Goal: Feedback & Contribution: Leave review/rating

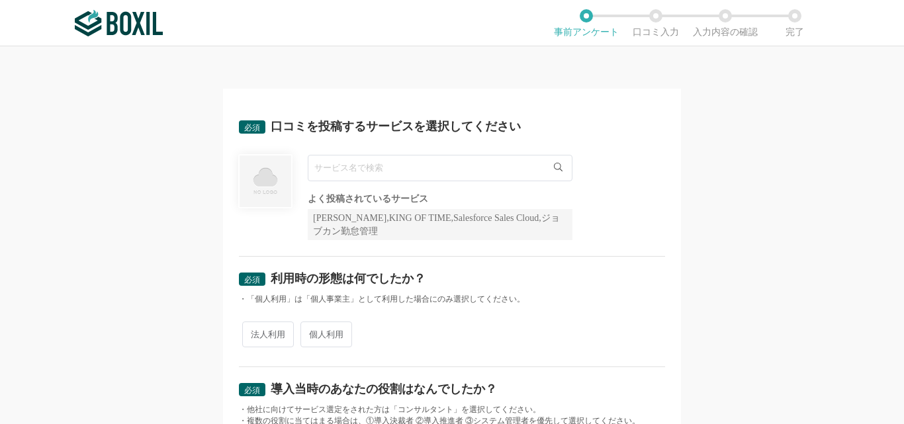
click at [336, 170] on input "text" at bounding box center [440, 168] width 265 height 26
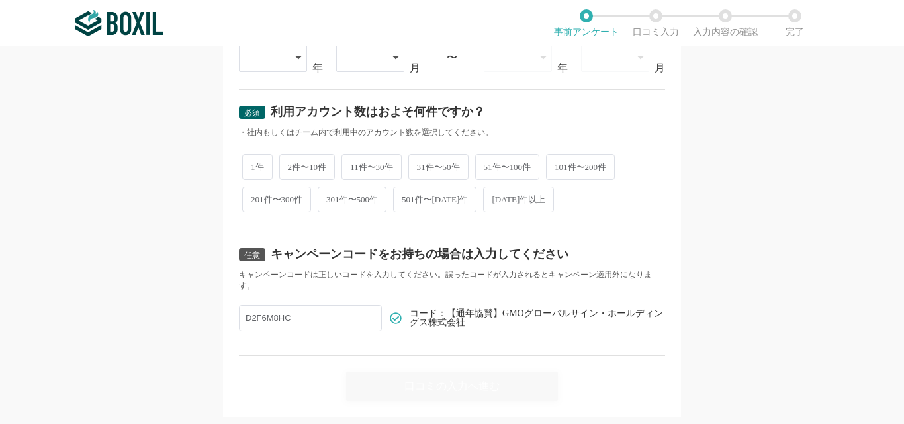
scroll to position [611, 0]
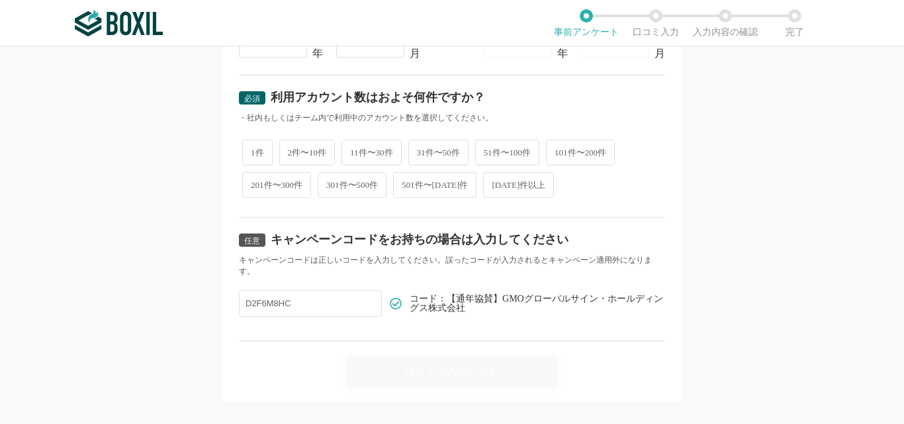
click at [240, 316] on input "D2F6M8HC" at bounding box center [310, 303] width 143 height 26
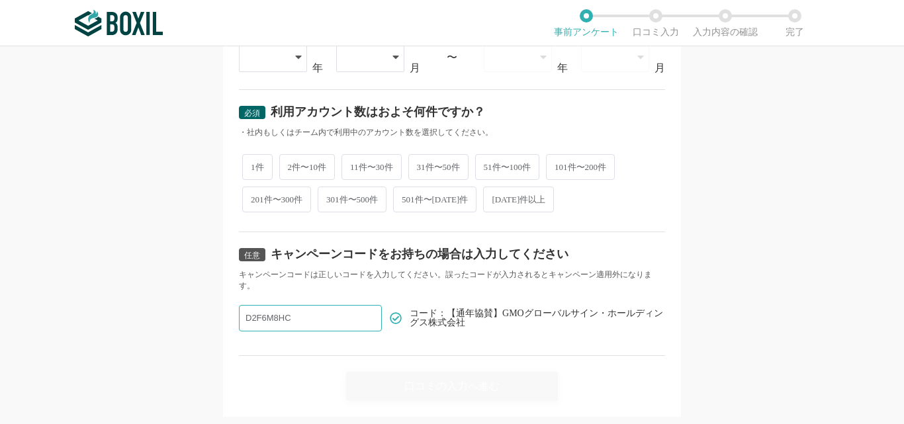
paste input "D2F6M8HC"
type input "D2F6M8HC"
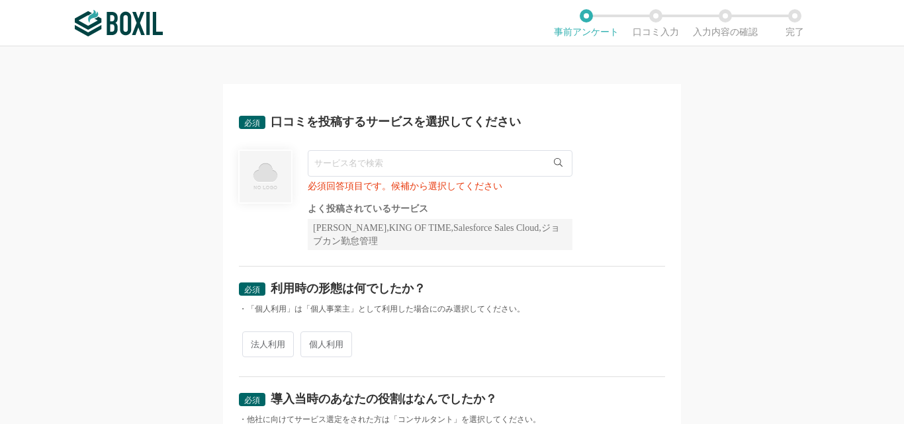
scroll to position [0, 0]
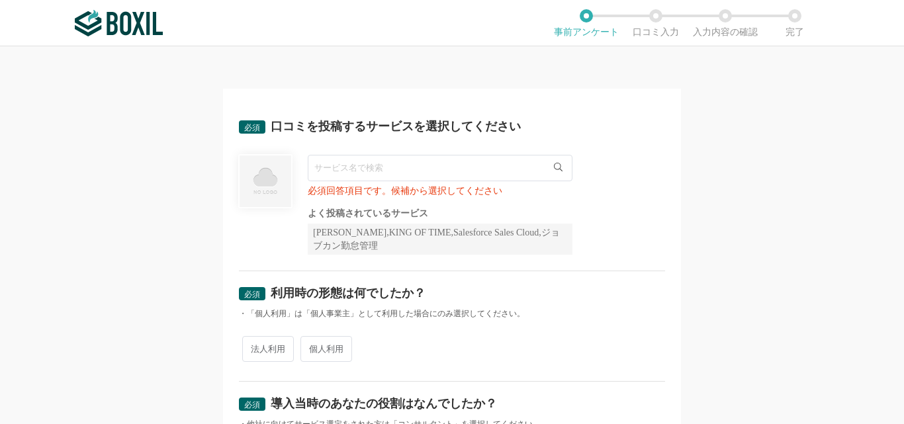
click at [495, 166] on input "text" at bounding box center [440, 168] width 265 height 26
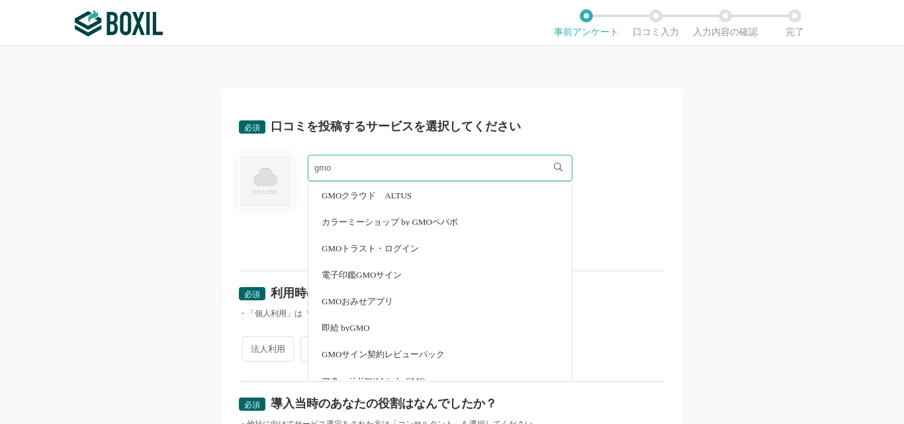
click at [335, 274] on span "電子印鑑GMOサイン" at bounding box center [362, 275] width 80 height 9
type input "電子印鑑GMOサイン"
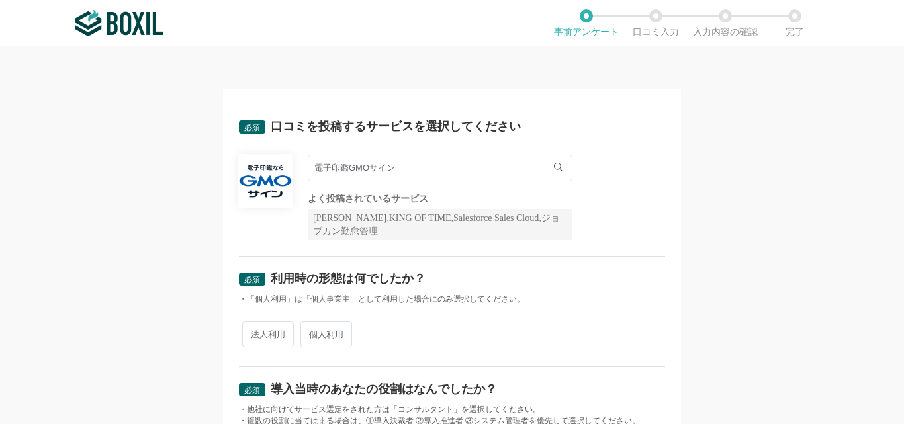
click at [318, 333] on span "個人利用" at bounding box center [326, 335] width 52 height 26
click at [312, 332] on input "個人利用" at bounding box center [308, 328] width 9 height 9
radio input "true"
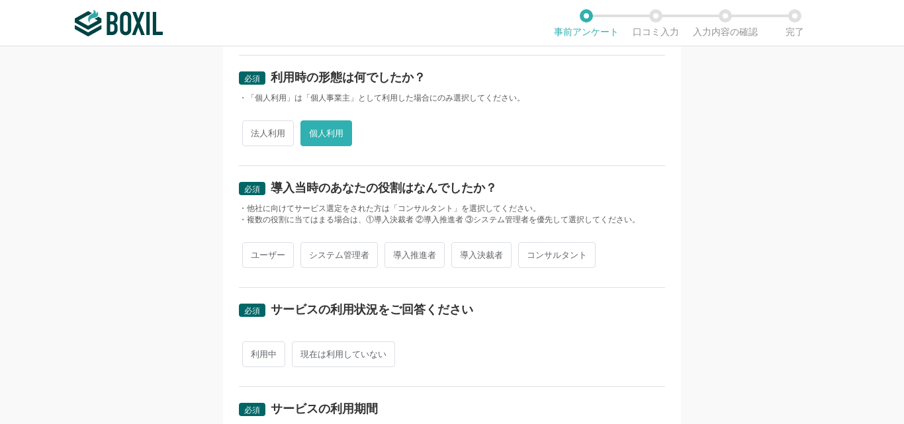
scroll to position [205, 0]
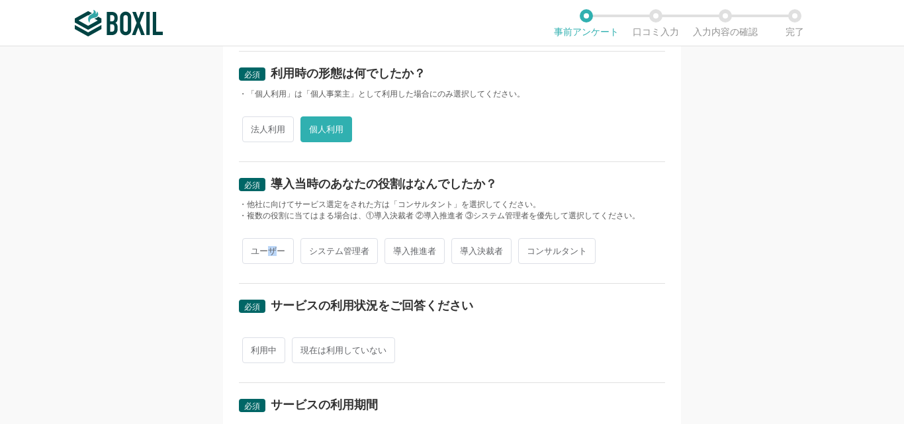
click at [267, 255] on span "ユーザー" at bounding box center [268, 251] width 52 height 26
click at [260, 244] on span "ユーザー" at bounding box center [268, 251] width 52 height 26
click at [254, 244] on input "ユーザー" at bounding box center [249, 244] width 9 height 9
radio input "true"
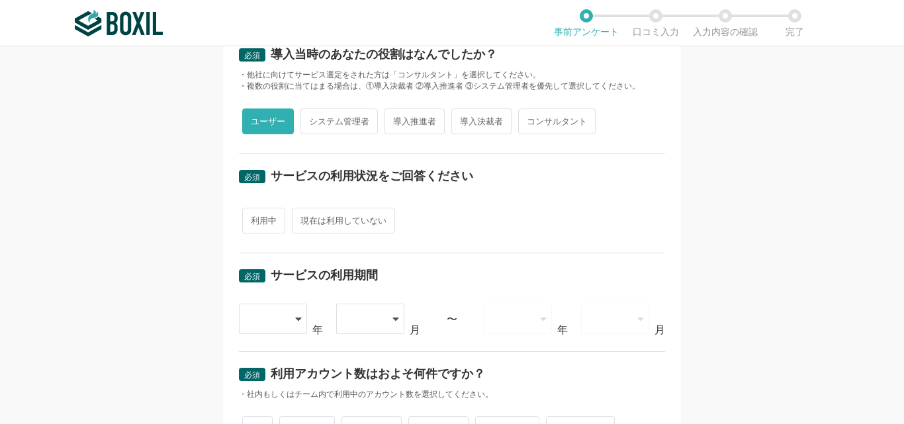
scroll to position [337, 0]
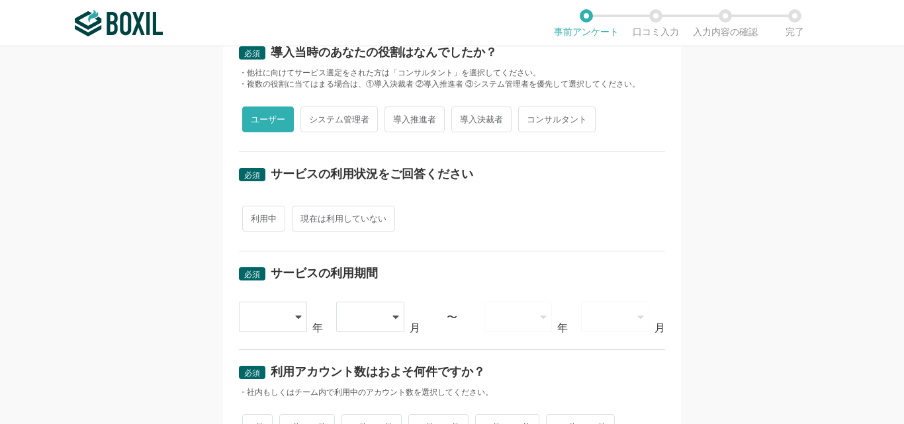
click at [337, 222] on span "現在は利用していない" at bounding box center [343, 219] width 103 height 26
click at [304, 216] on input "現在は利用していない" at bounding box center [299, 212] width 9 height 9
radio input "true"
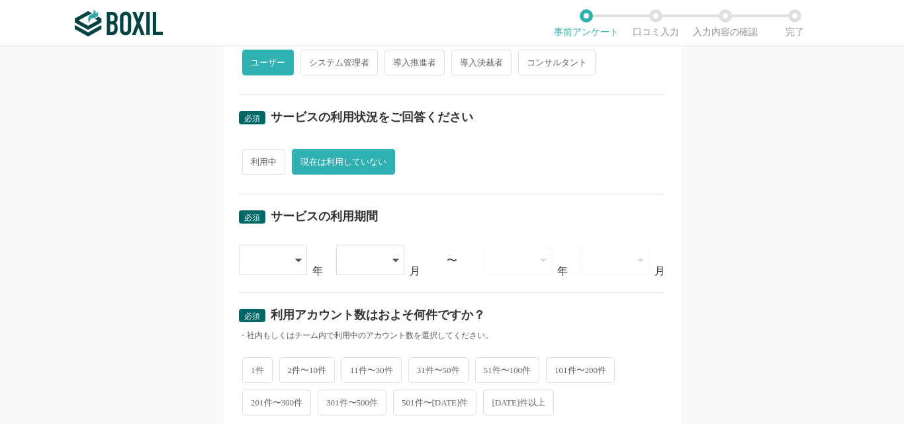
scroll to position [435, 0]
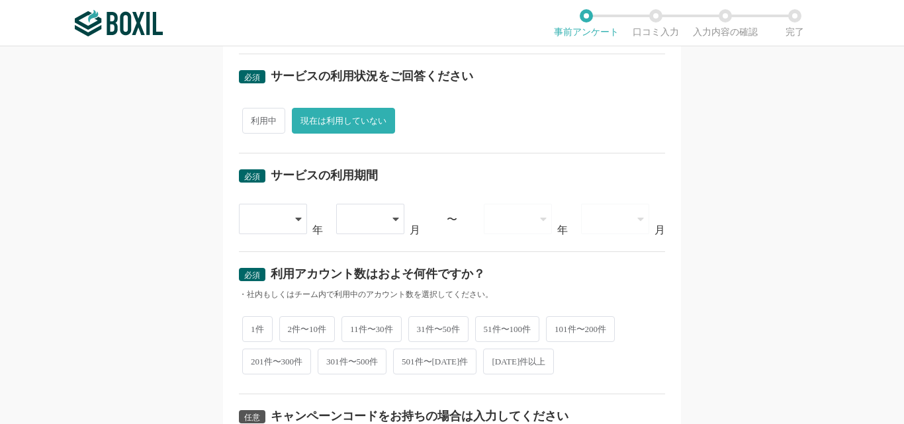
click at [295, 222] on icon at bounding box center [298, 219] width 7 height 11
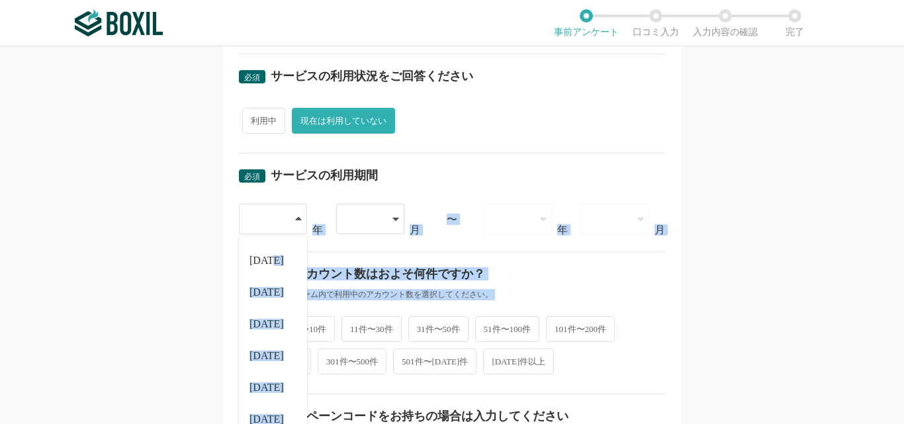
scroll to position [0, 0]
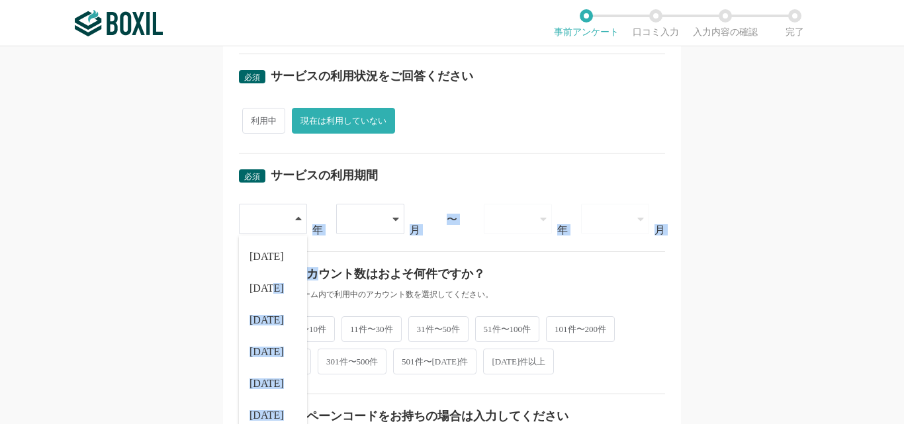
drag, startPoint x: 302, startPoint y: 298, endPoint x: 314, endPoint y: 271, distance: 29.3
click at [314, 275] on div "必須 口コミを投稿するサービスを選択してください 電子印鑑GMOサイン 電子印鑑GMOサイン よく投稿されているサービス Sansan,KING OF TIM…" at bounding box center [452, 94] width 426 height 848
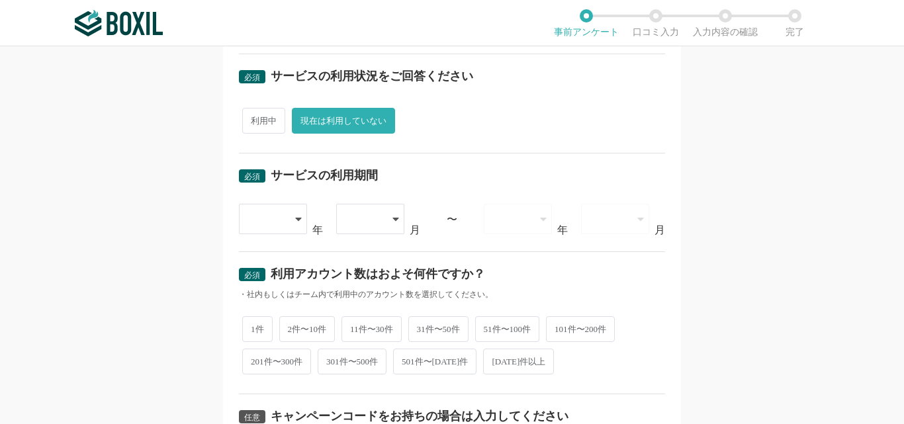
click at [277, 233] on div at bounding box center [266, 218] width 38 height 29
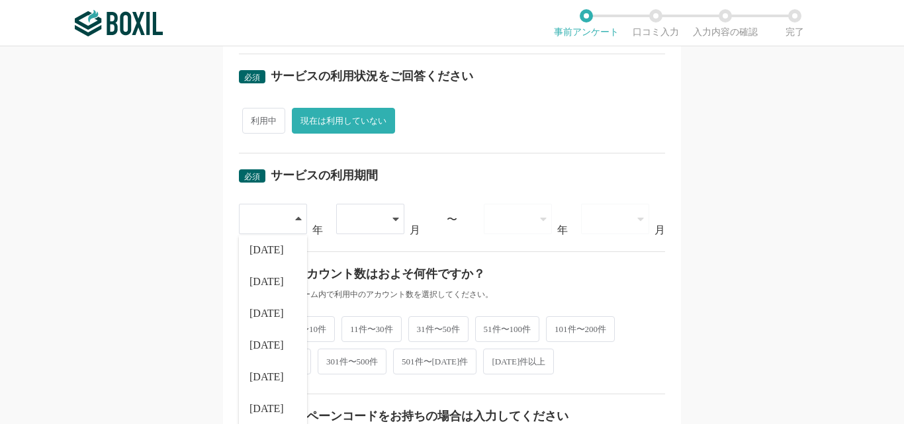
scroll to position [151, 0]
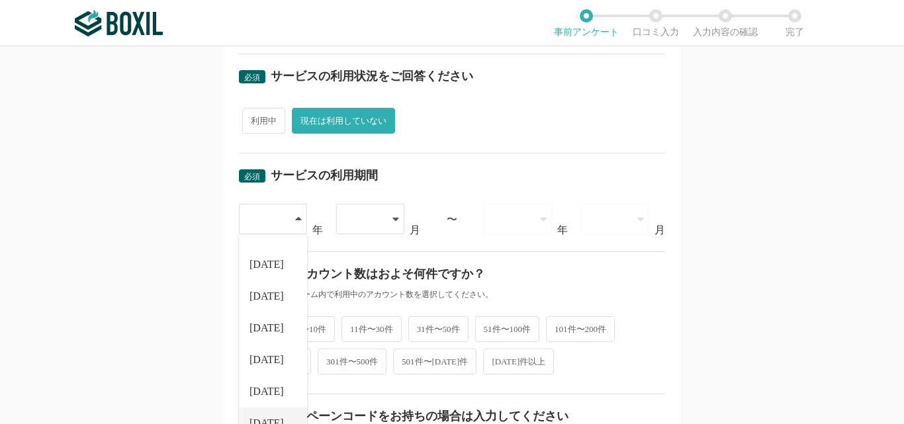
click at [265, 419] on span "[DATE]" at bounding box center [266, 423] width 34 height 11
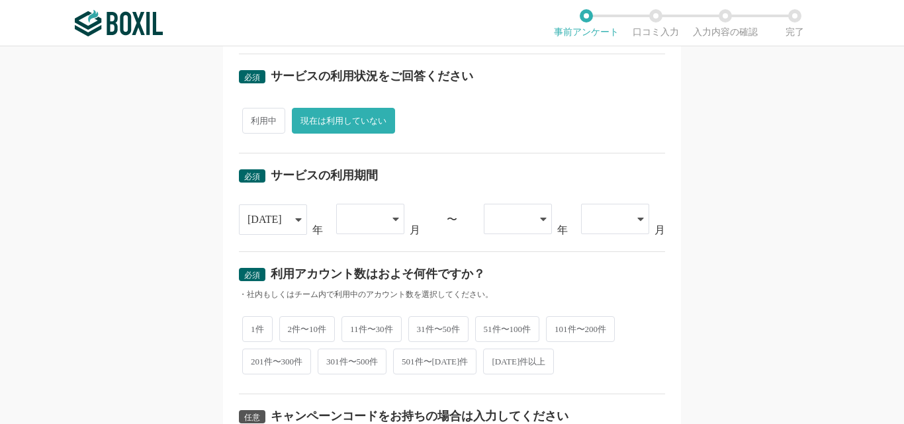
click at [251, 327] on span "1件" at bounding box center [257, 329] width 30 height 26
click at [251, 327] on input "1件" at bounding box center [249, 322] width 9 height 9
radio input "true"
click at [392, 218] on icon at bounding box center [395, 219] width 6 height 3
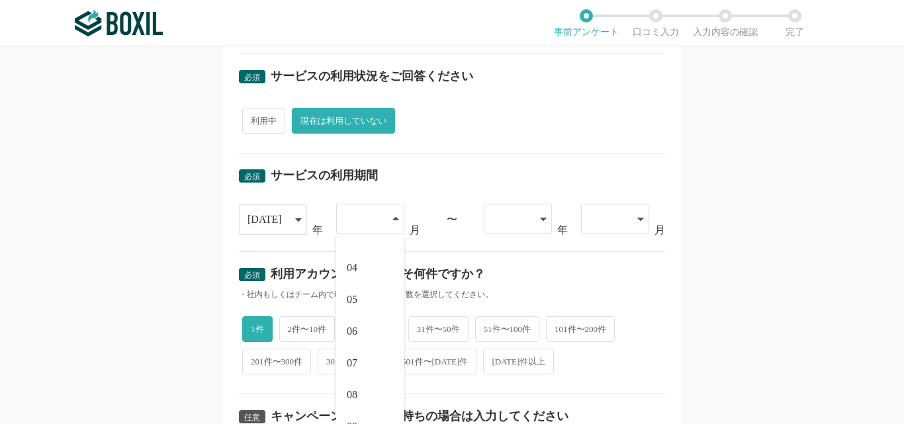
scroll to position [99, 0]
click at [363, 352] on li "07" at bounding box center [370, 349] width 68 height 32
click at [541, 217] on icon at bounding box center [543, 219] width 7 height 11
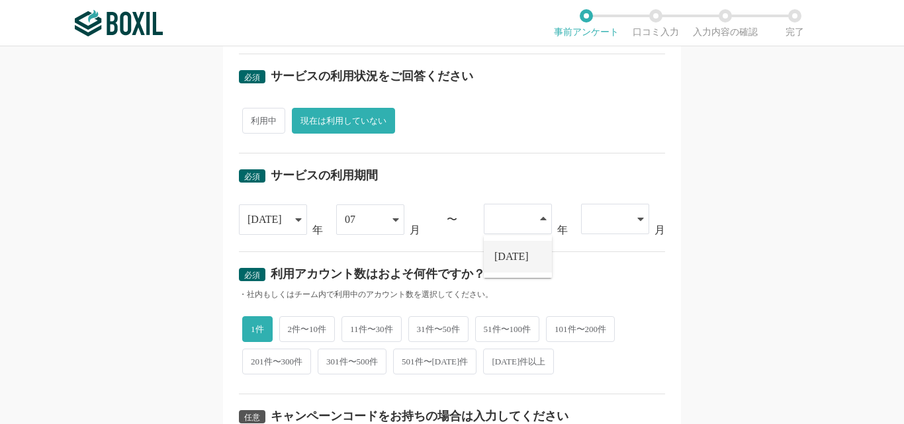
drag, startPoint x: 523, startPoint y: 261, endPoint x: 523, endPoint y: 254, distance: 7.3
click at [522, 261] on li "[DATE]" at bounding box center [518, 257] width 68 height 32
click at [638, 217] on icon at bounding box center [640, 219] width 7 height 11
click at [624, 330] on li "09" at bounding box center [615, 320] width 68 height 32
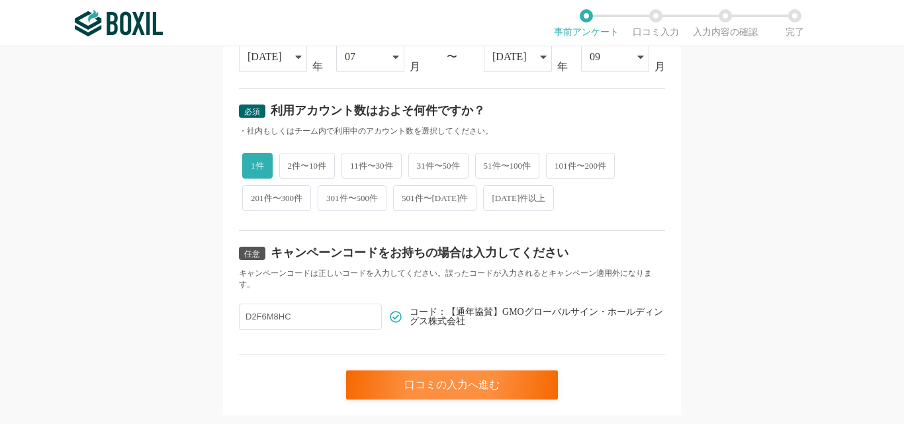
scroll to position [630, 0]
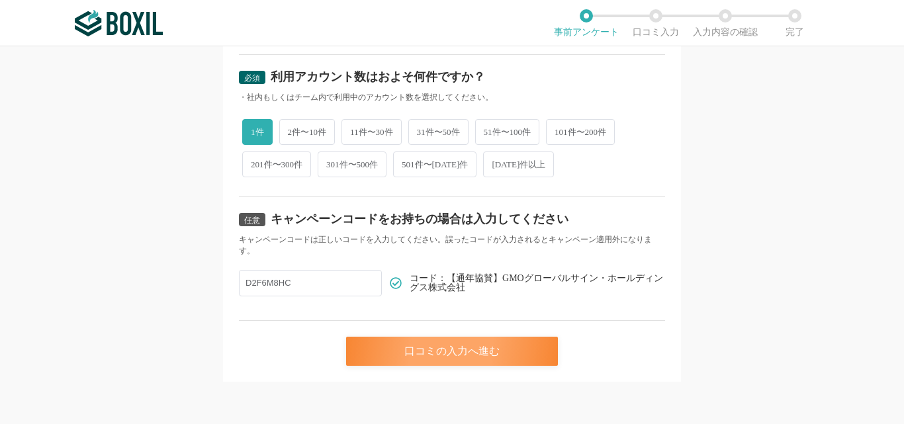
click at [439, 349] on div "口コミの入力へ進む" at bounding box center [452, 351] width 212 height 29
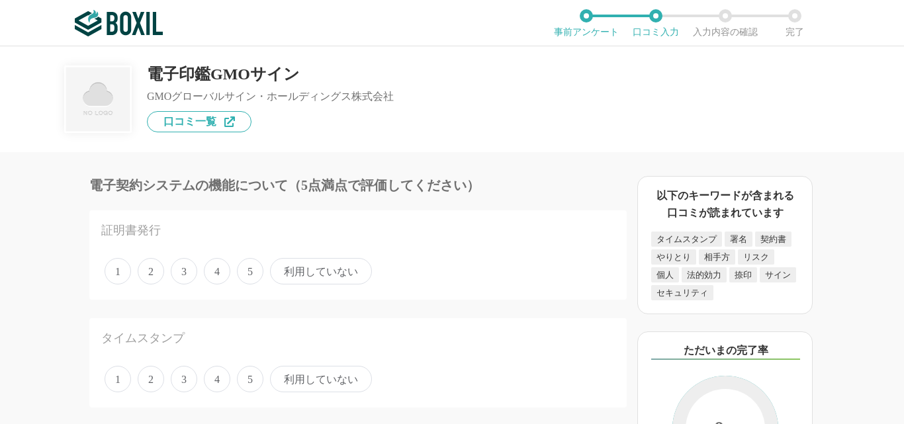
click at [335, 275] on span "利用していない" at bounding box center [321, 271] width 102 height 26
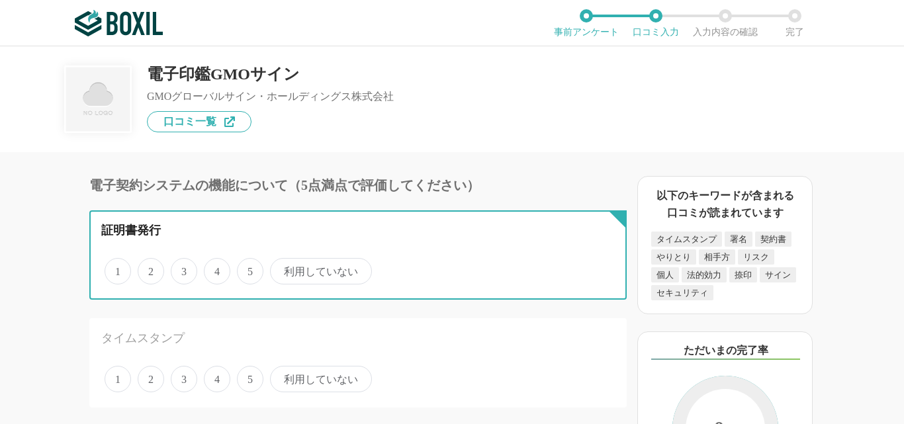
click at [282, 269] on input "利用していない" at bounding box center [277, 264] width 9 height 9
radio input "true"
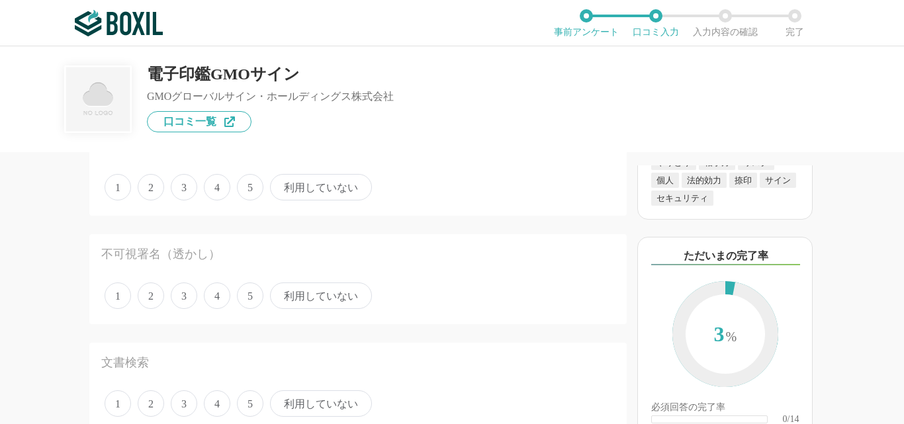
scroll to position [112, 0]
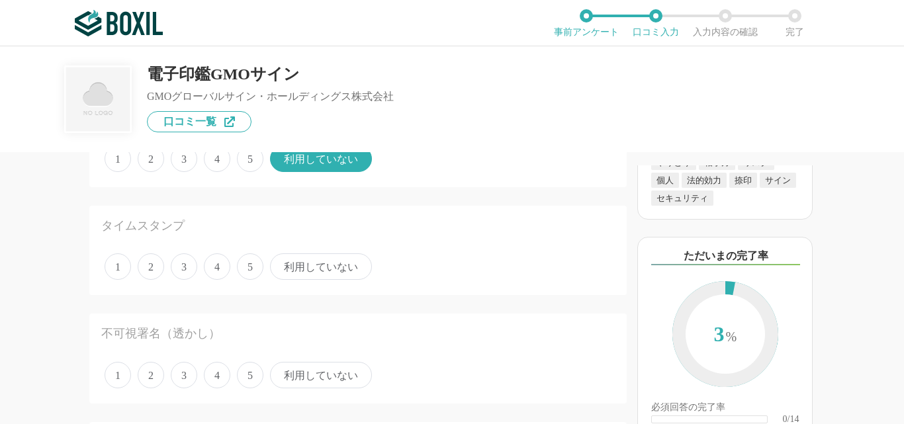
click at [346, 263] on span "利用していない" at bounding box center [321, 266] width 102 height 26
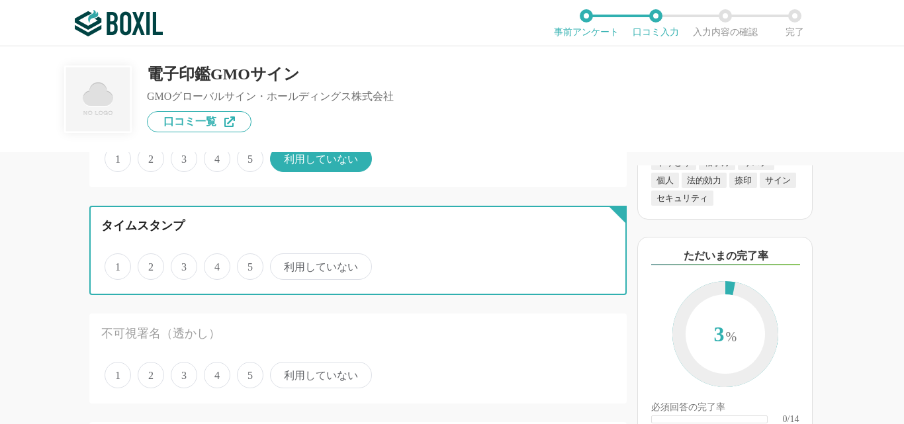
click at [282, 263] on input "利用していない" at bounding box center [277, 259] width 9 height 9
radio input "true"
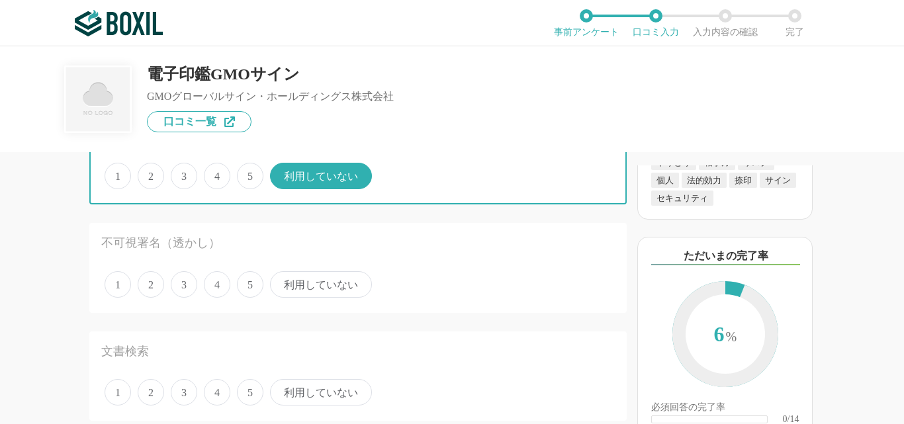
scroll to position [226, 0]
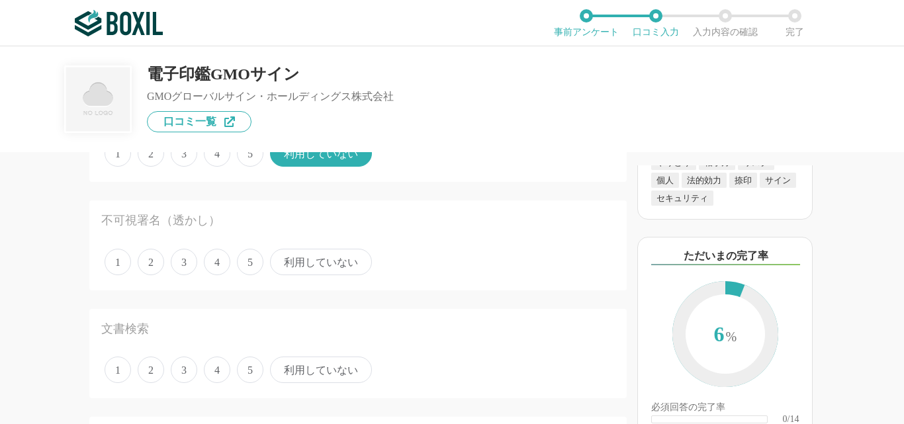
click at [324, 262] on span "利用していない" at bounding box center [321, 262] width 102 height 26
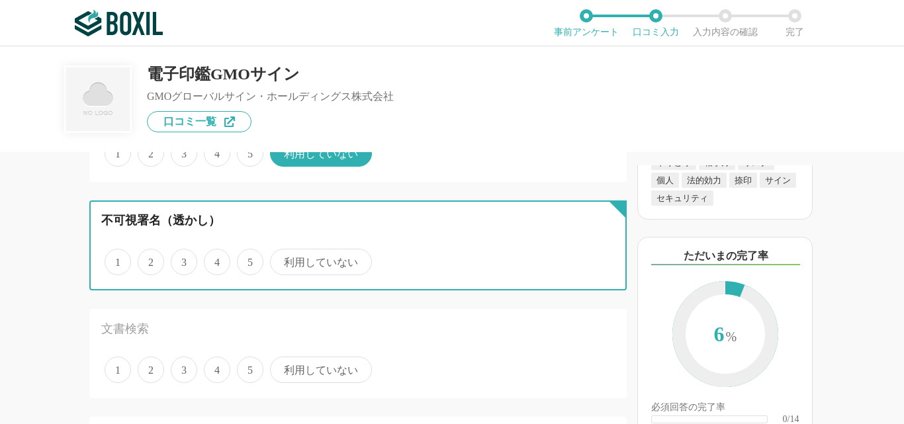
click at [282, 259] on input "利用していない" at bounding box center [277, 255] width 9 height 9
radio input "true"
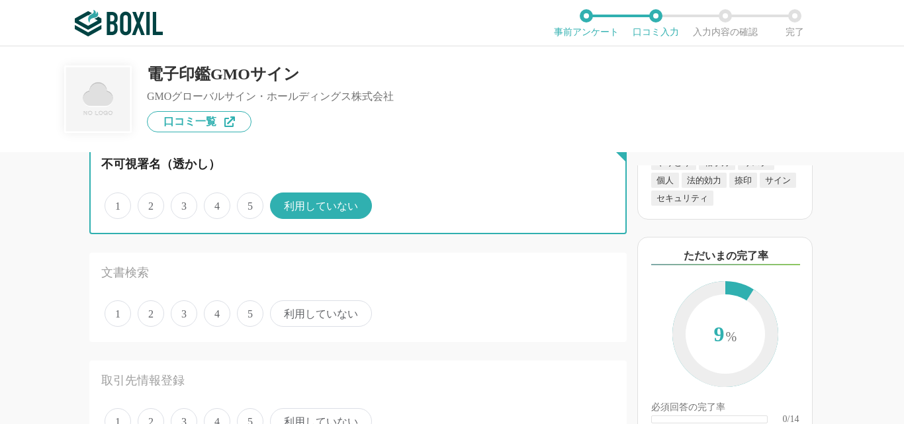
scroll to position [349, 0]
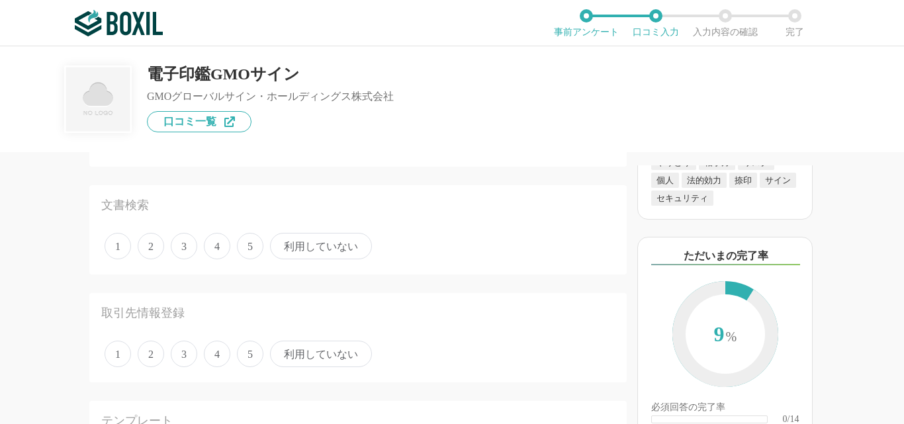
click at [251, 246] on span "5" at bounding box center [250, 246] width 26 height 26
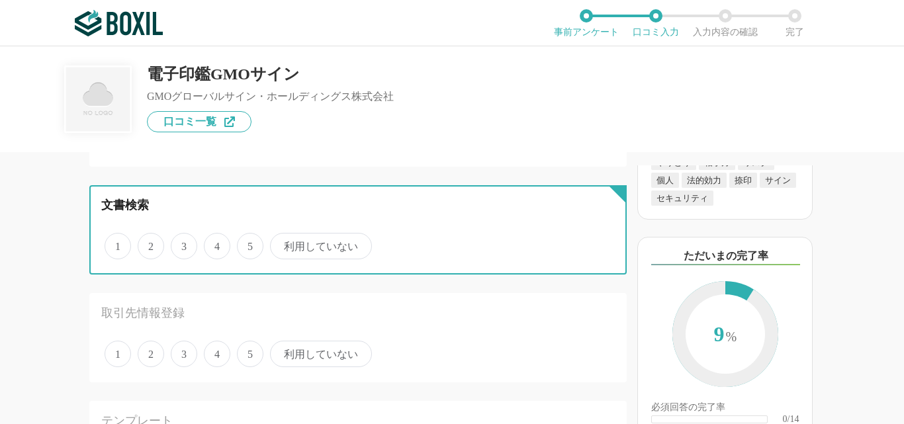
click at [249, 243] on input "5" at bounding box center [244, 239] width 9 height 9
radio input "true"
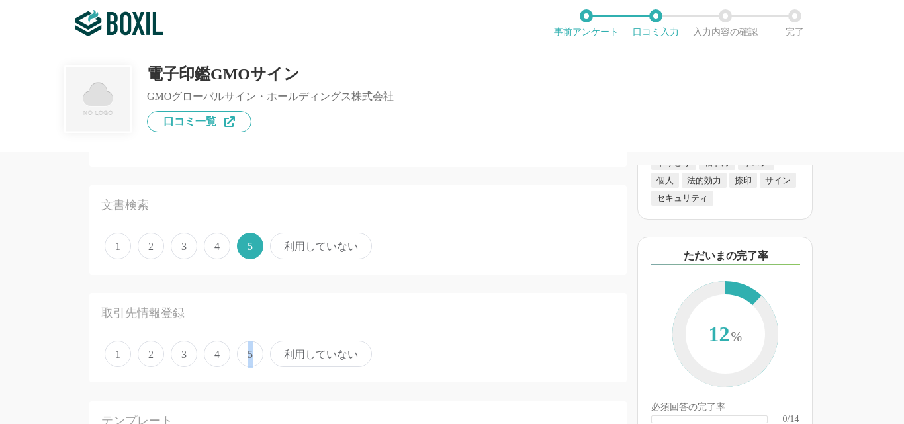
click at [250, 357] on span "5" at bounding box center [250, 354] width 26 height 26
drag, startPoint x: 629, startPoint y: 196, endPoint x: 627, endPoint y: 211, distance: 15.4
click at [627, 211] on div "以下のキーワードが含まれる口コミが読まれています タイムスタンプ 署名 契約書 やりとり 相手方 リスク 個人 法的効力 捺印 サイン セキュリティ ただいま…" at bounding box center [765, 294] width 277 height 259
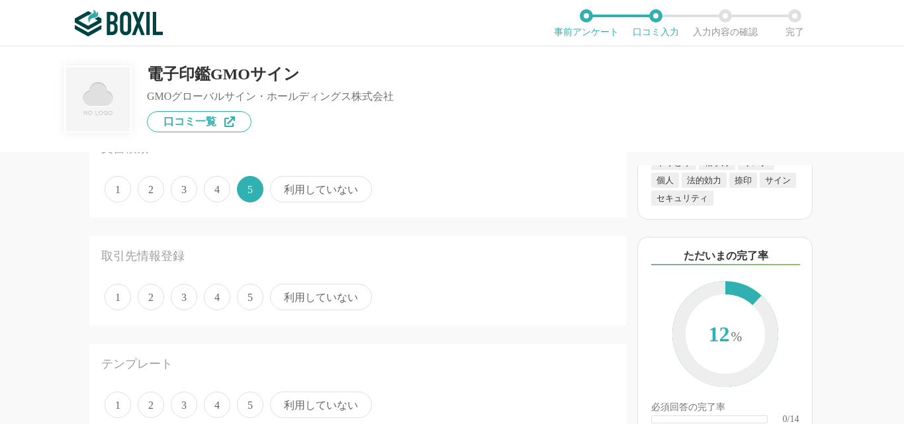
click at [257, 304] on span "5" at bounding box center [250, 297] width 26 height 26
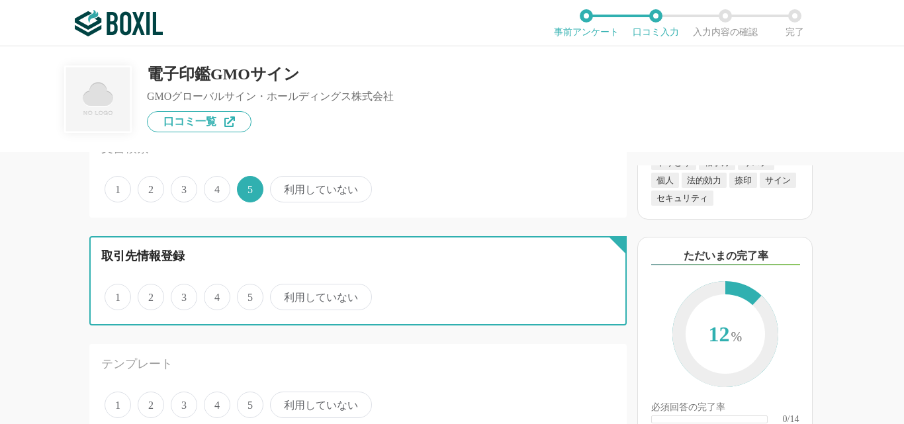
click at [249, 294] on input "5" at bounding box center [244, 290] width 9 height 9
radio input "true"
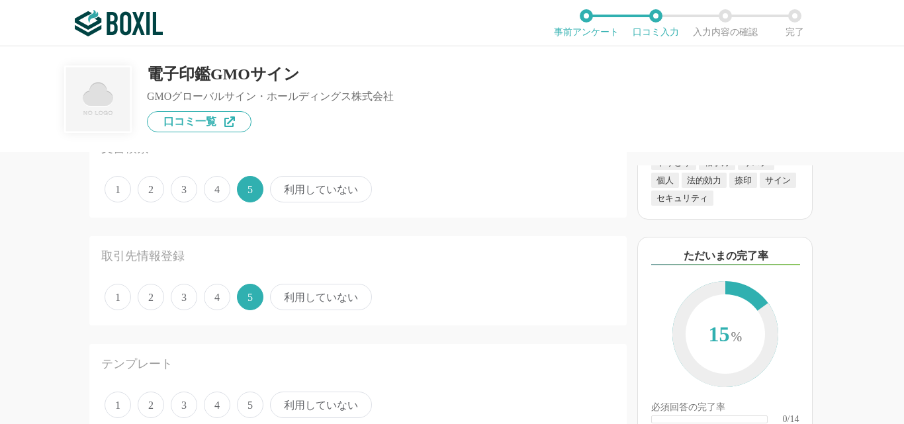
click at [255, 403] on span "5" at bounding box center [250, 405] width 26 height 26
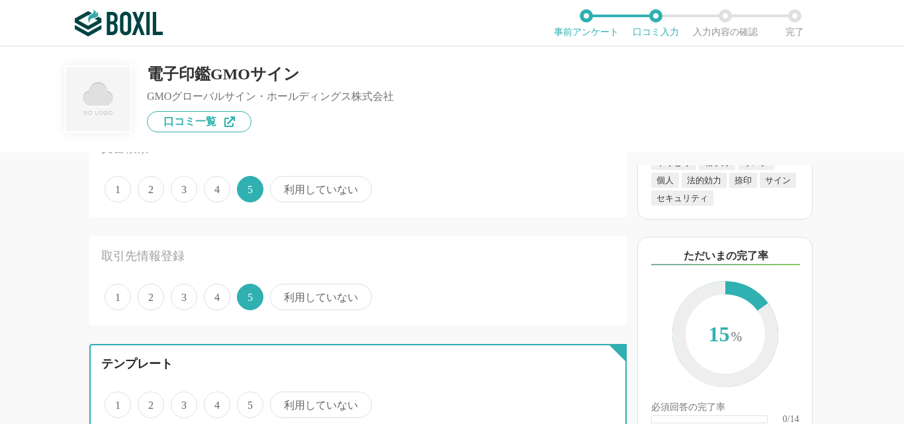
click at [249, 402] on input "5" at bounding box center [244, 398] width 9 height 9
radio input "true"
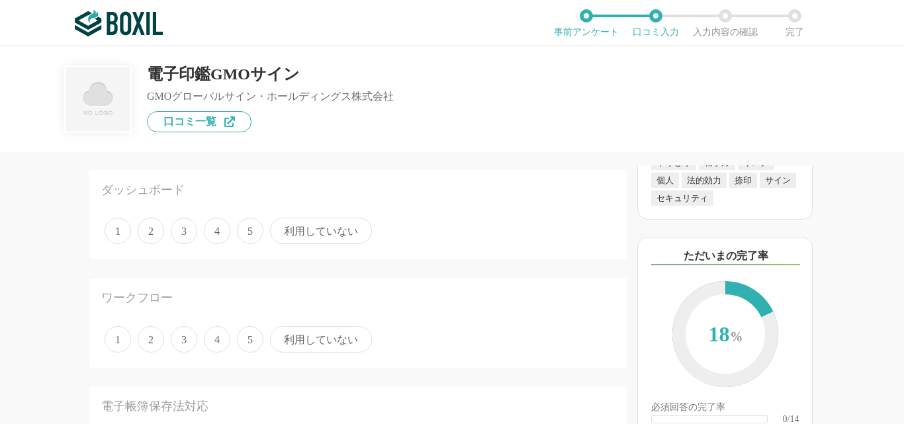
scroll to position [756, 0]
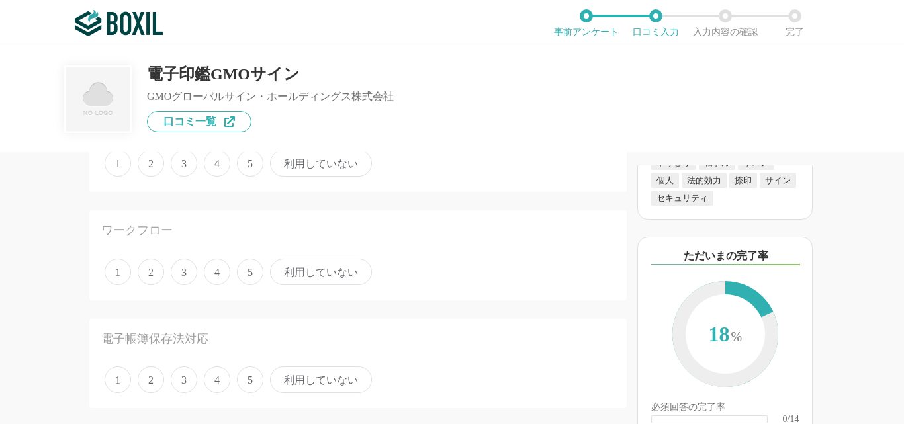
click at [316, 171] on span "利用していない" at bounding box center [321, 163] width 102 height 26
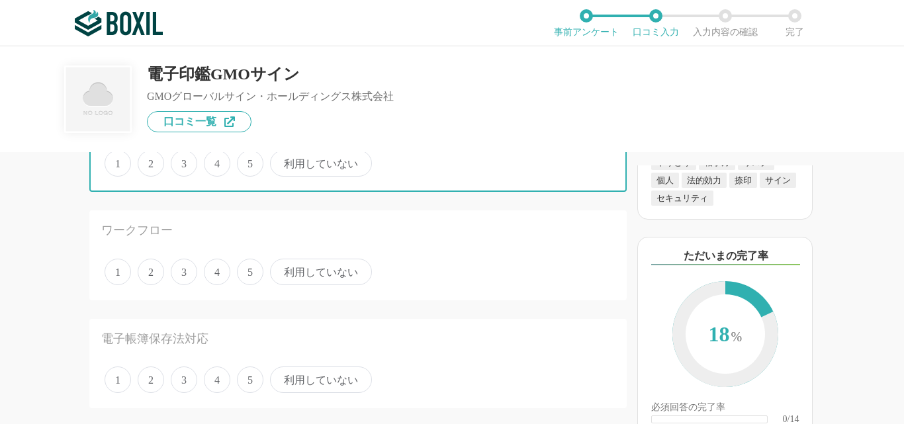
click at [282, 161] on input "利用していない" at bounding box center [277, 156] width 9 height 9
radio input "true"
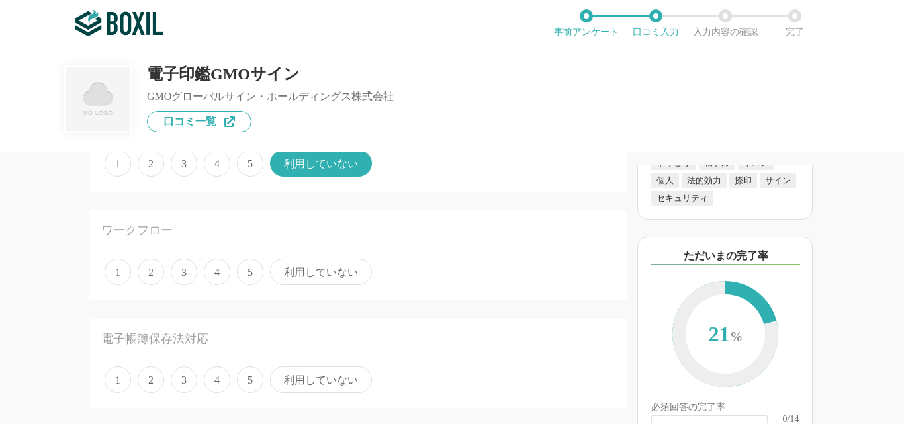
click at [251, 273] on span "5" at bounding box center [250, 272] width 26 height 26
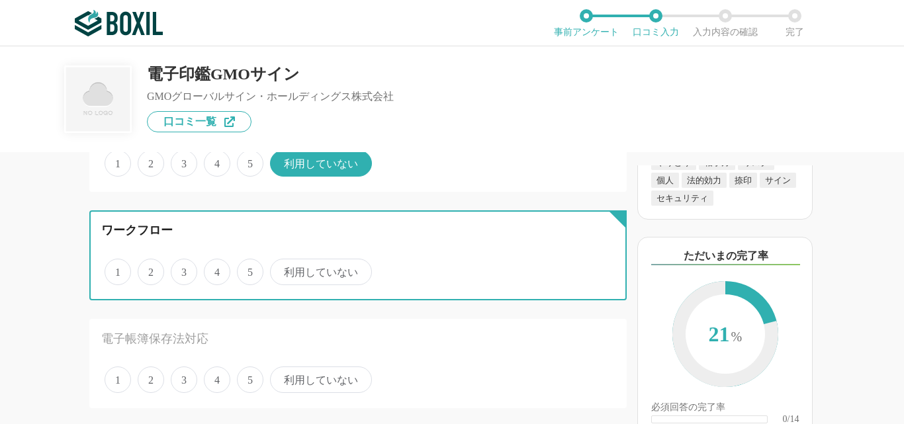
click at [249, 269] on input "5" at bounding box center [244, 265] width 9 height 9
radio input "true"
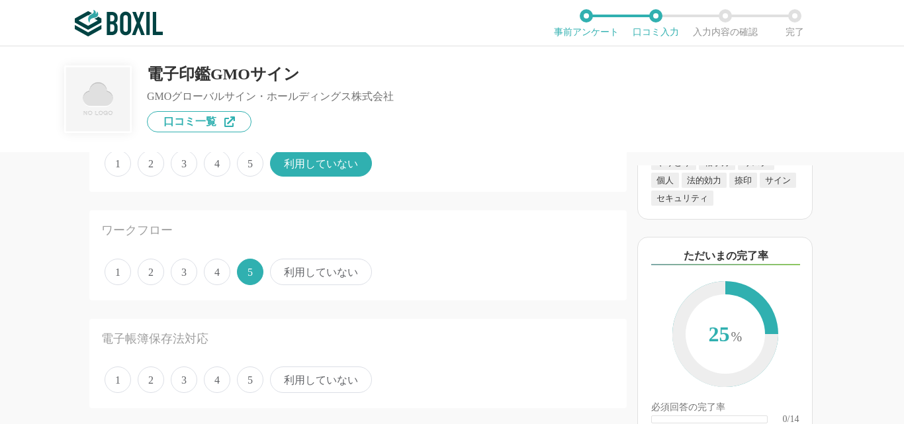
click at [251, 380] on span "5" at bounding box center [250, 380] width 26 height 26
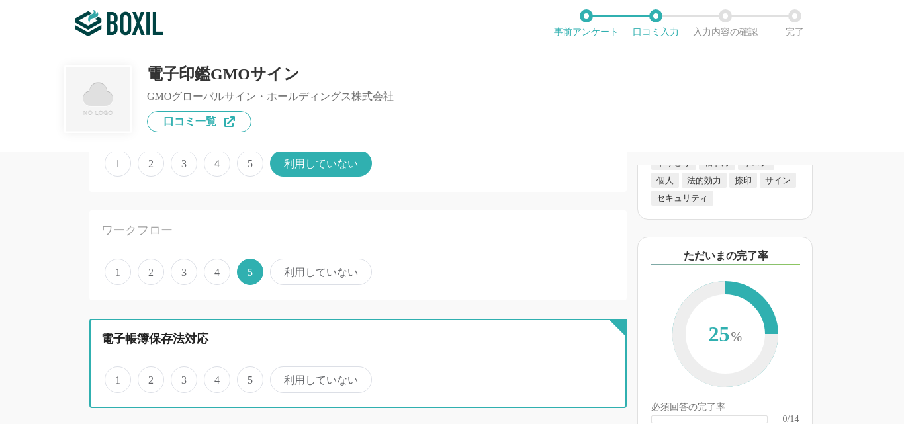
click at [249, 377] on input "5" at bounding box center [244, 372] width 9 height 9
radio input "true"
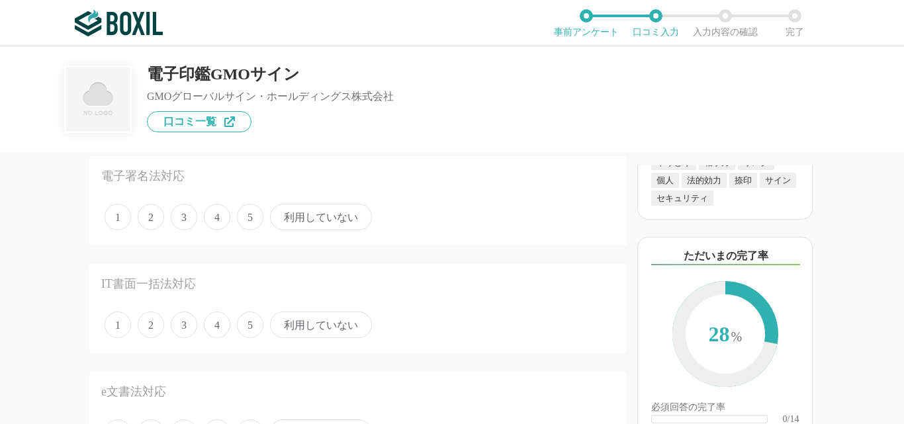
scroll to position [1060, 0]
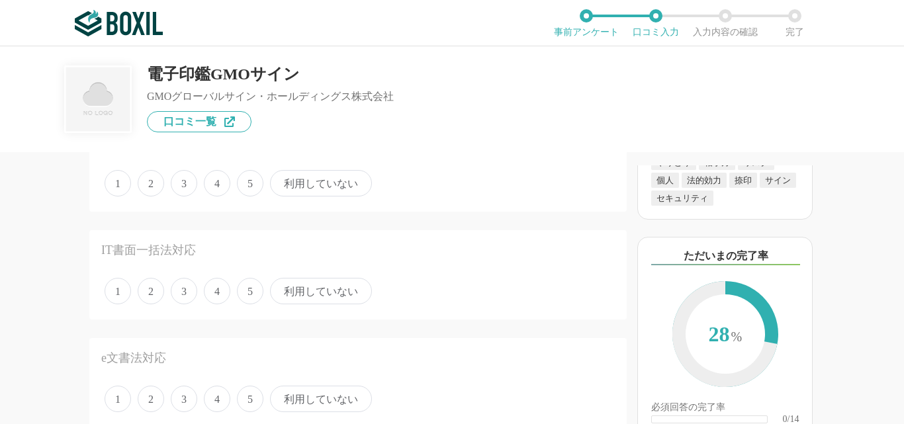
click at [249, 177] on span "5" at bounding box center [250, 183] width 26 height 26
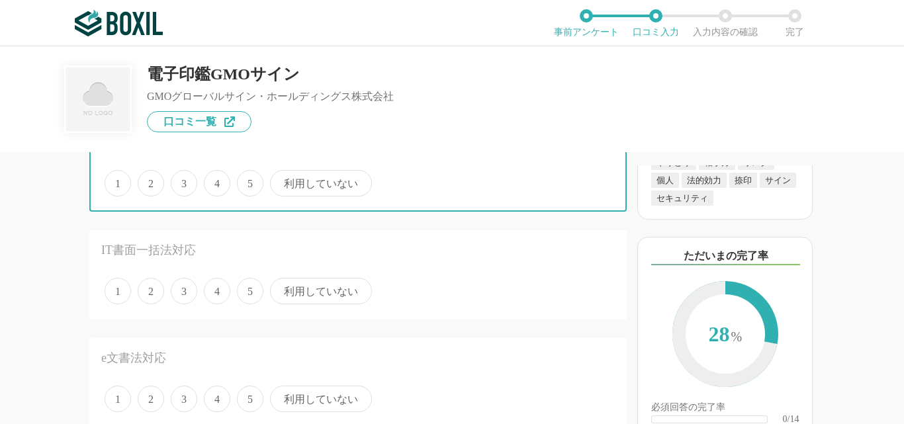
click at [249, 177] on input "5" at bounding box center [244, 176] width 9 height 9
radio input "true"
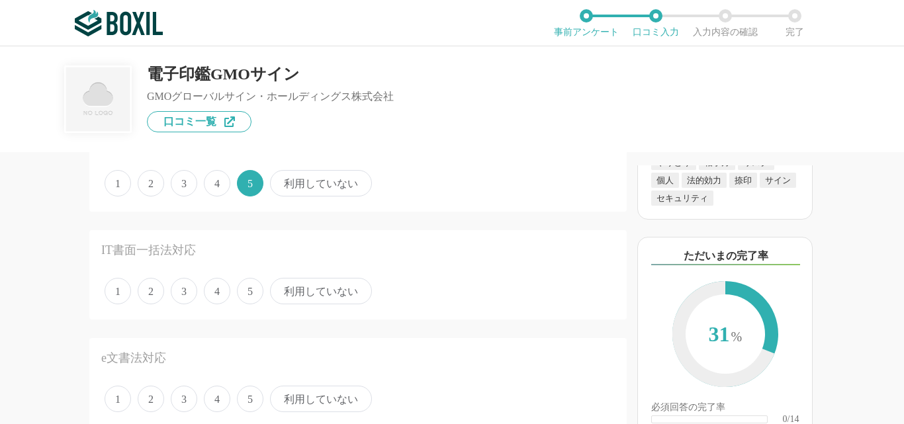
click at [247, 293] on span "5" at bounding box center [250, 291] width 26 height 26
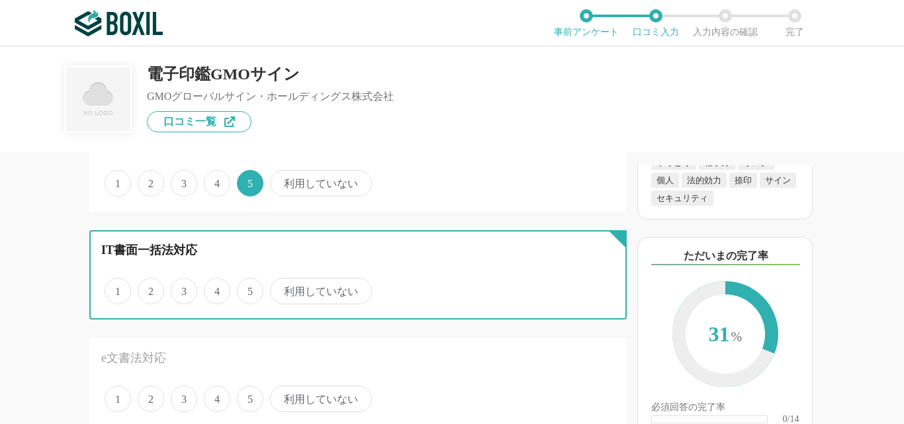
click at [247, 288] on input "5" at bounding box center [244, 284] width 9 height 9
radio input "true"
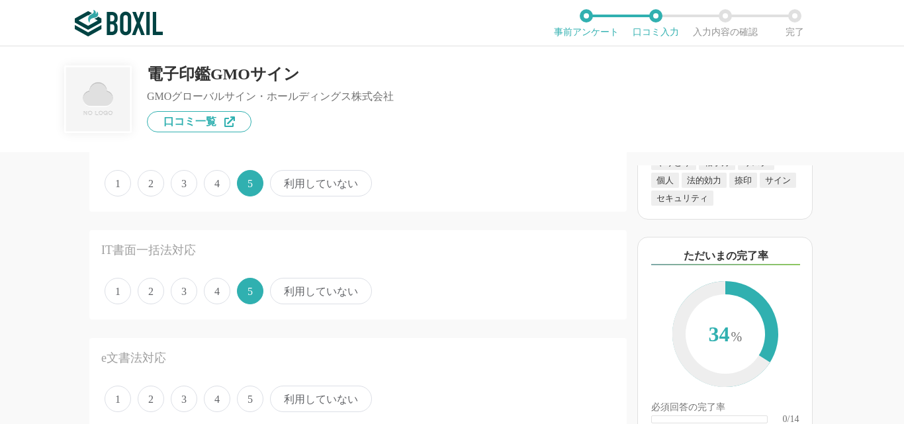
click at [255, 398] on span "5" at bounding box center [250, 399] width 26 height 26
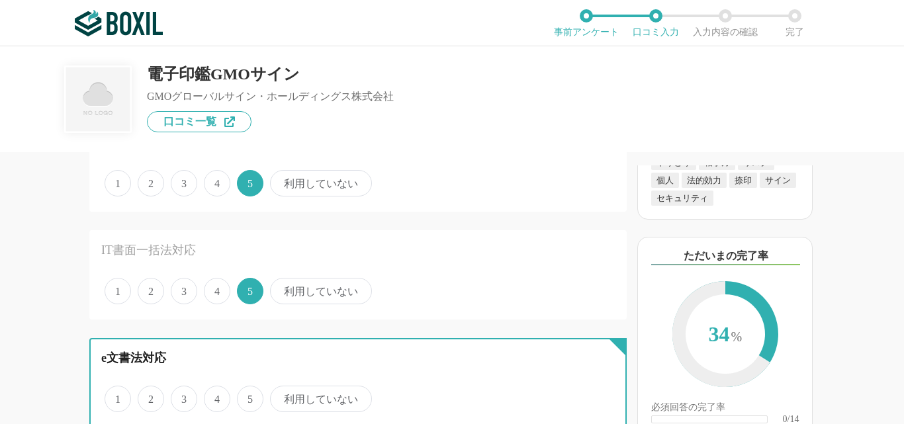
click at [249, 396] on input "5" at bounding box center [244, 392] width 9 height 9
radio input "true"
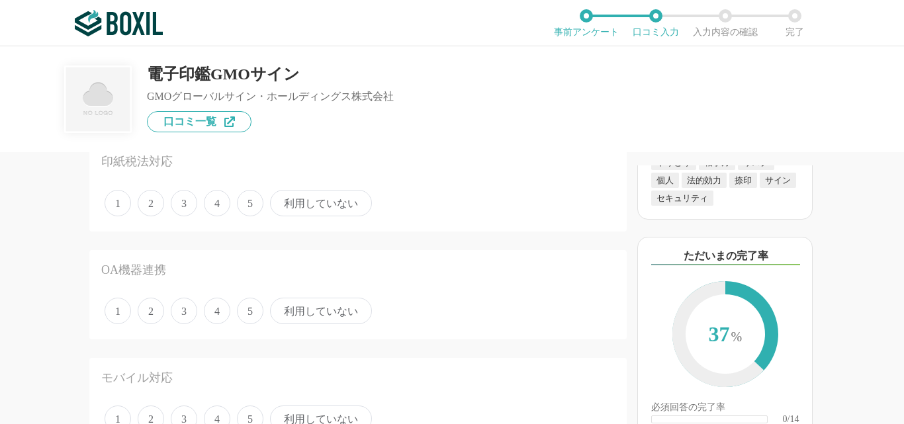
scroll to position [1353, 0]
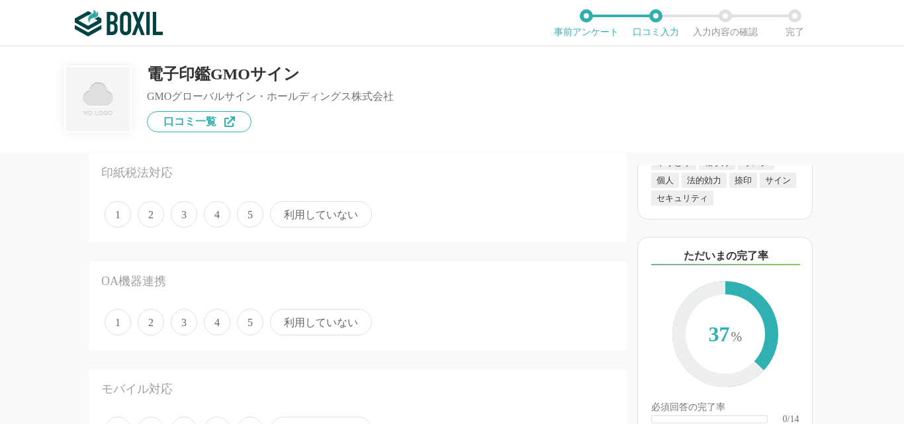
click at [251, 216] on span "5" at bounding box center [250, 214] width 26 height 26
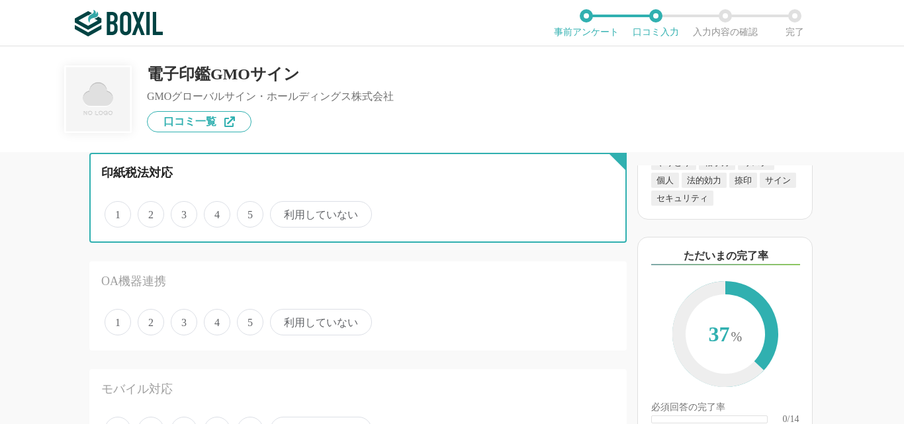
click at [249, 212] on input "5" at bounding box center [244, 207] width 9 height 9
radio input "true"
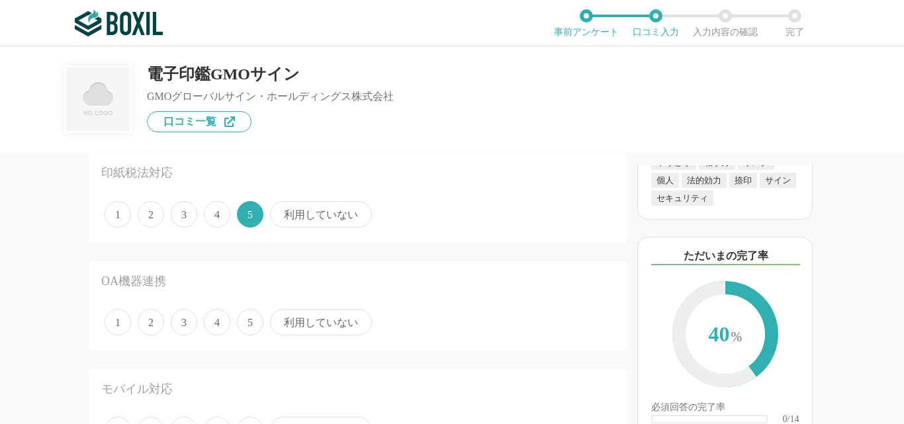
click at [295, 324] on span "利用していない" at bounding box center [321, 322] width 102 height 26
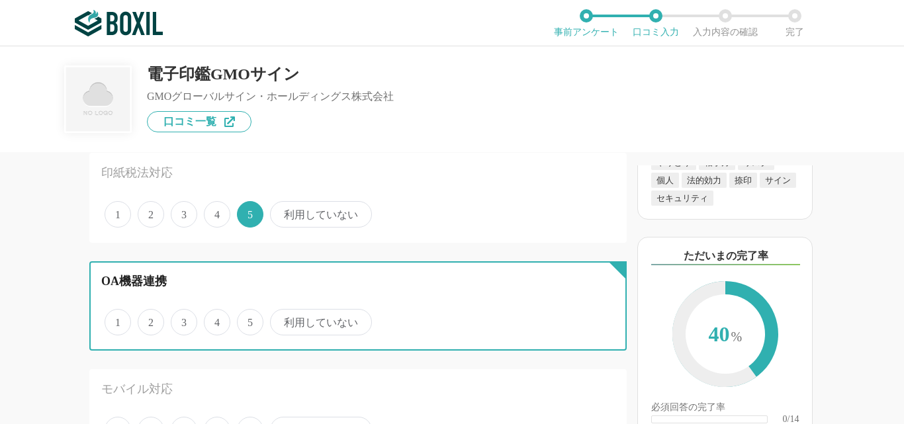
click at [282, 320] on input "利用していない" at bounding box center [277, 315] width 9 height 9
radio input "true"
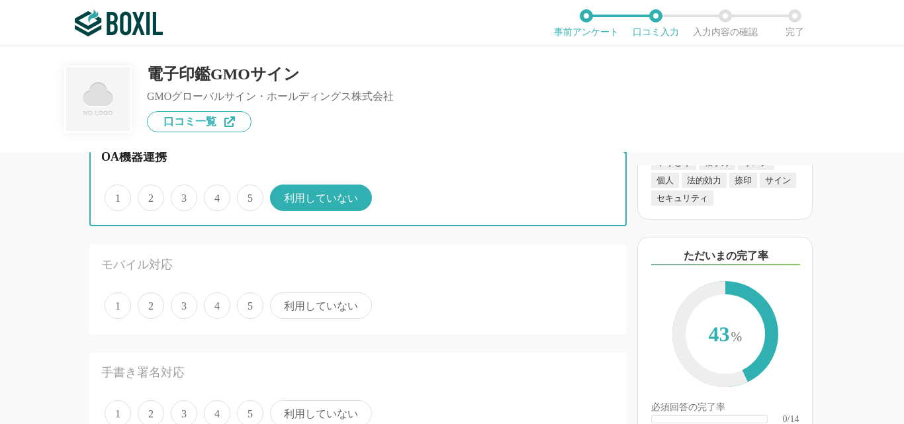
scroll to position [1489, 0]
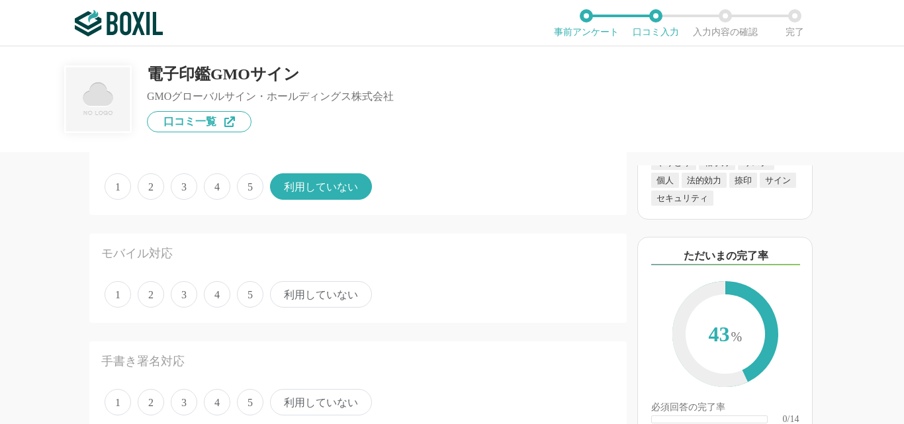
click at [257, 296] on span "5" at bounding box center [250, 294] width 26 height 26
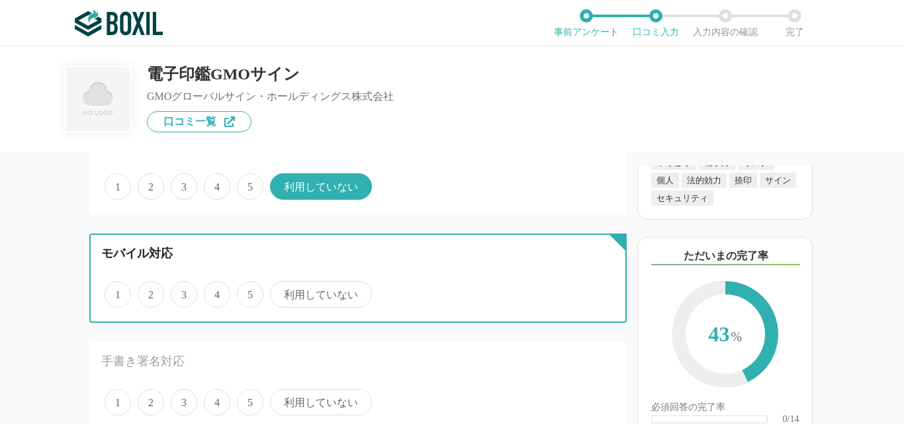
click at [249, 292] on input "5" at bounding box center [244, 287] width 9 height 9
radio input "true"
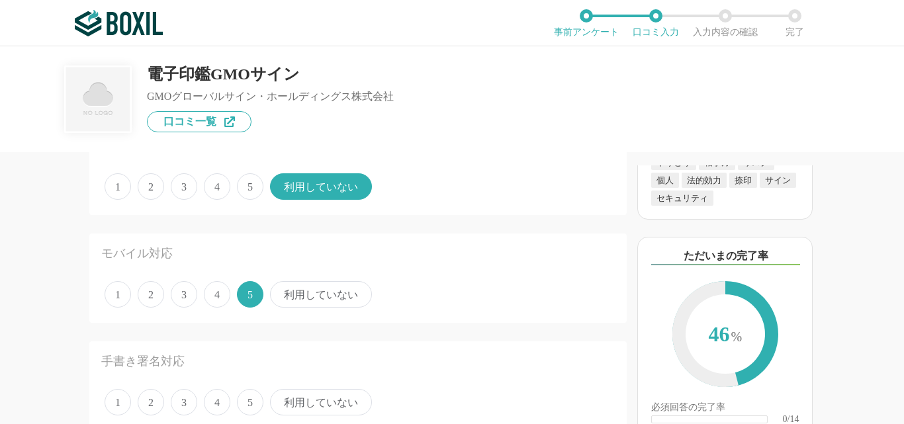
click at [251, 398] on span "5" at bounding box center [250, 402] width 26 height 26
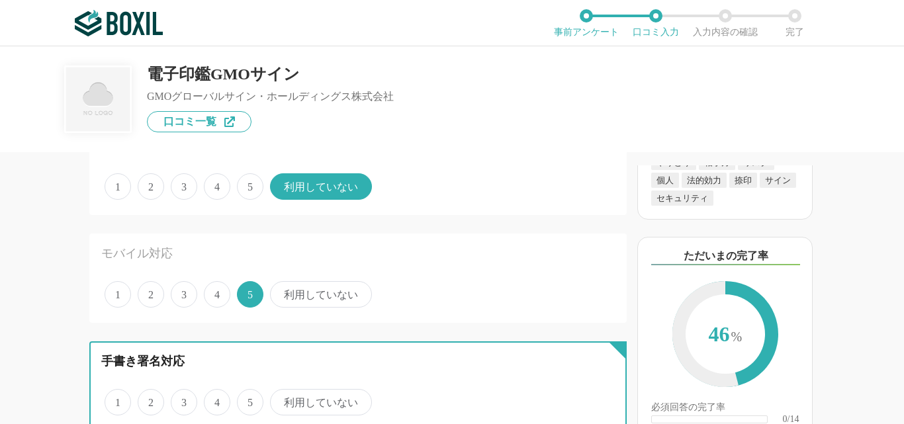
click at [249, 398] on input "5" at bounding box center [244, 395] width 9 height 9
radio input "true"
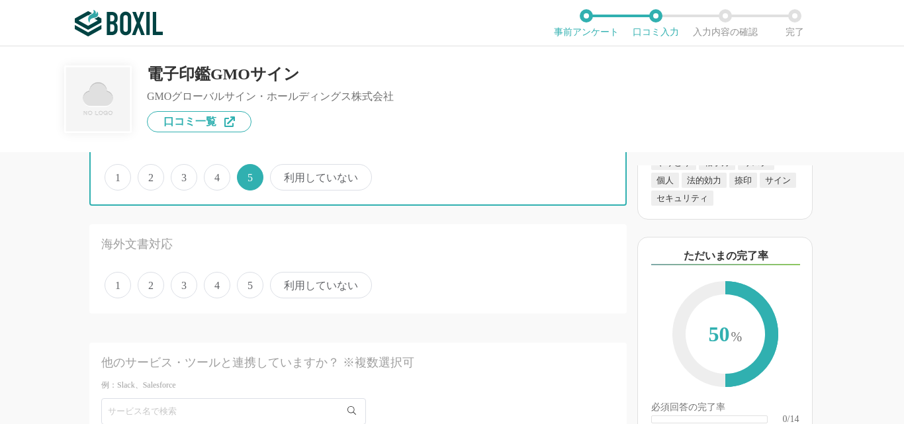
scroll to position [1737, 0]
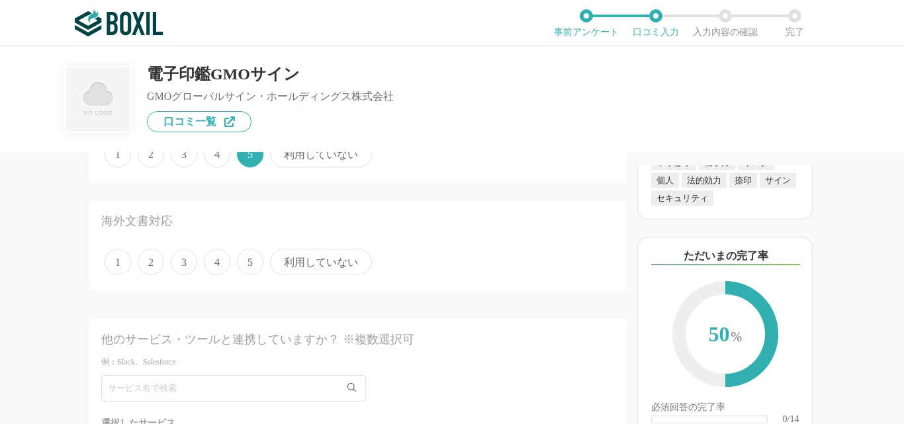
click at [342, 268] on span "利用していない" at bounding box center [321, 262] width 102 height 26
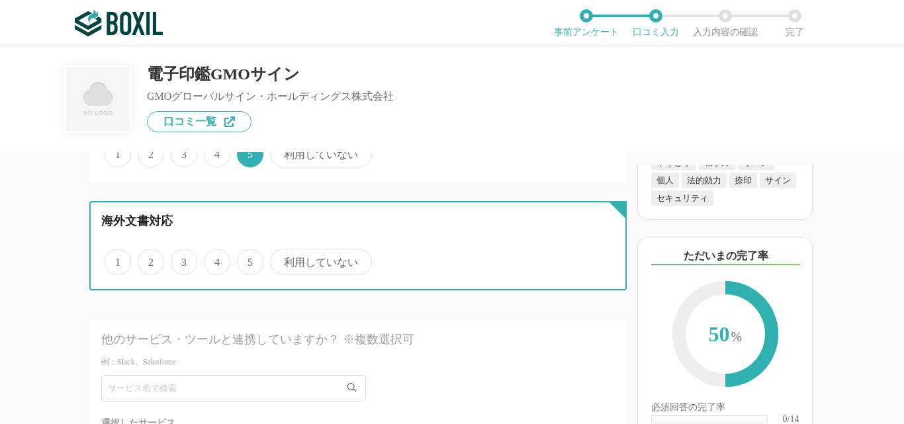
click at [282, 259] on input "利用していない" at bounding box center [277, 255] width 9 height 9
radio input "true"
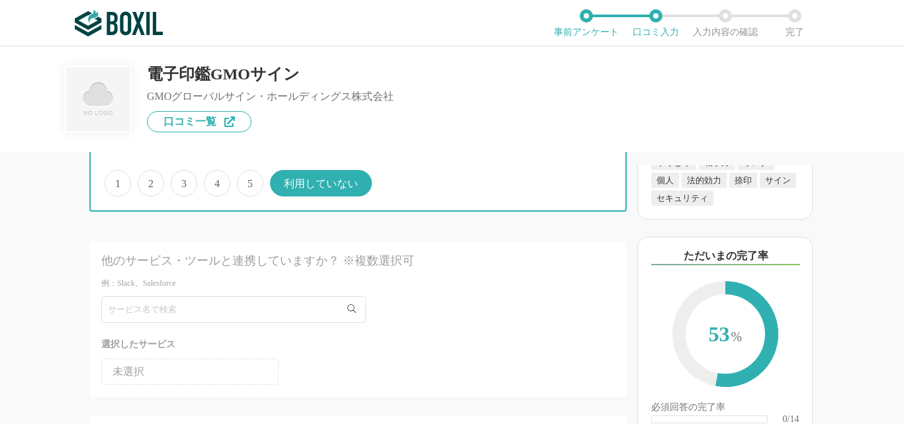
scroll to position [1827, 0]
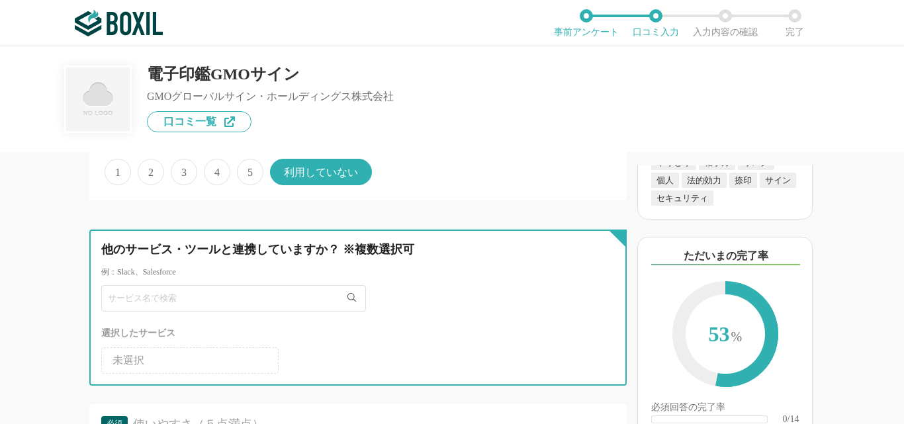
click at [234, 302] on input "text" at bounding box center [233, 298] width 265 height 26
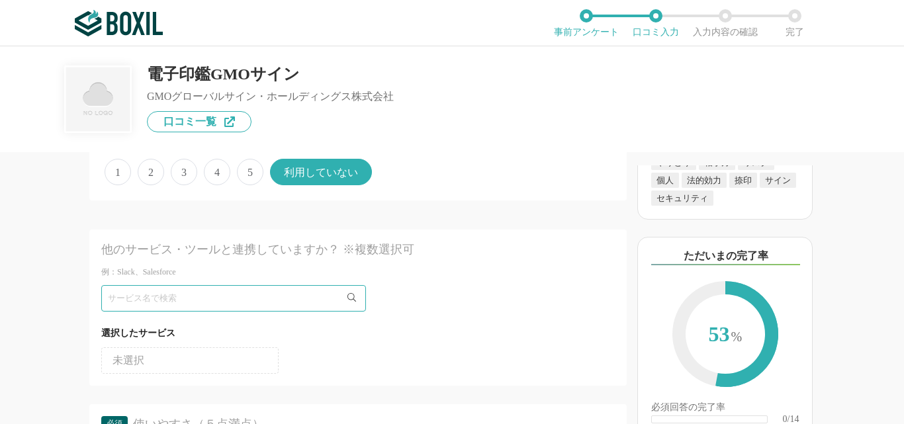
click at [209, 366] on li "未選択" at bounding box center [189, 360] width 177 height 26
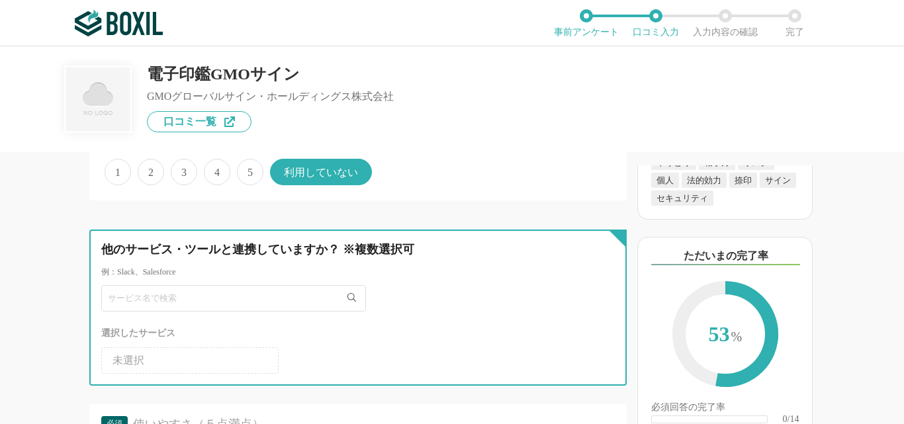
click at [215, 305] on input "text" at bounding box center [233, 298] width 265 height 26
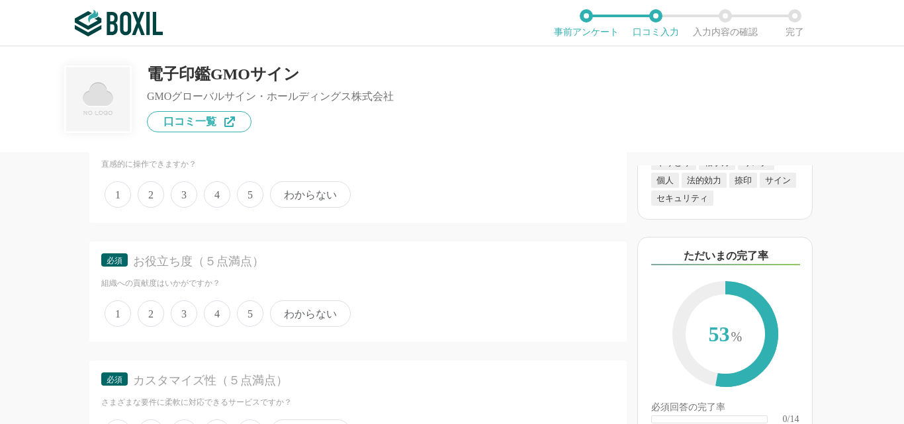
scroll to position [2052, 0]
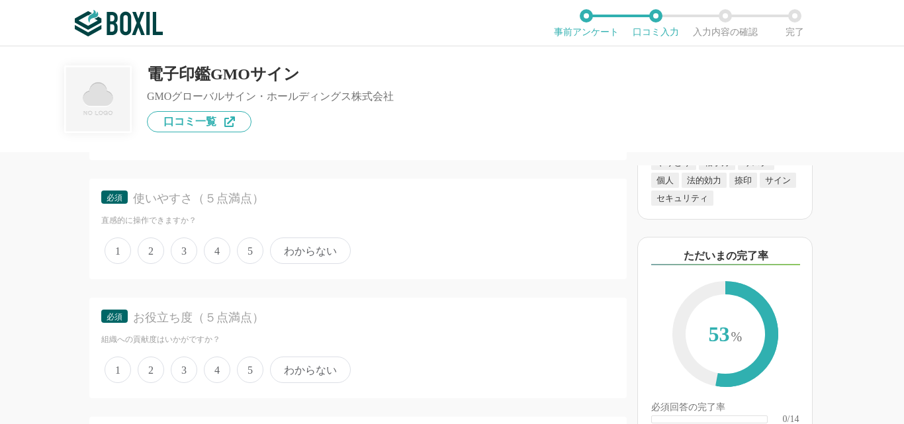
click at [250, 253] on span "5" at bounding box center [250, 251] width 26 height 26
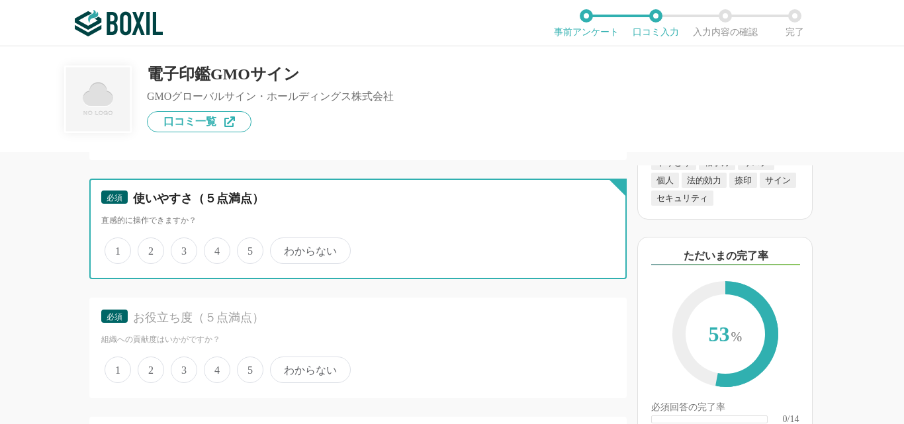
click at [249, 248] on input "5" at bounding box center [244, 243] width 9 height 9
radio input "true"
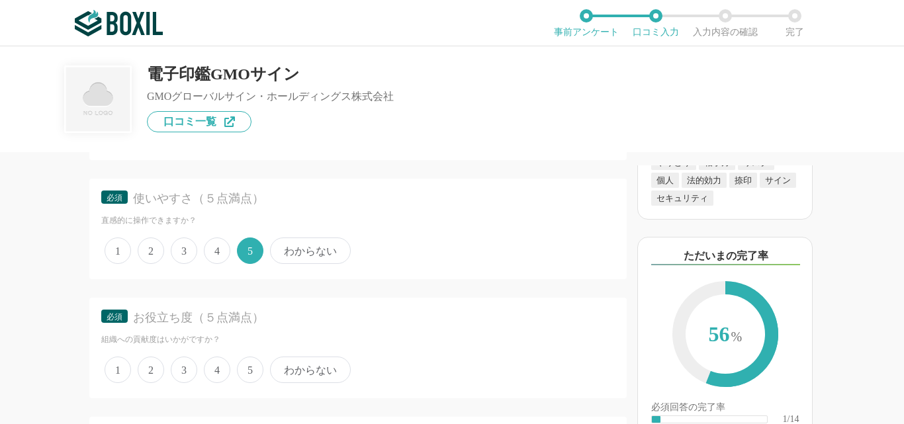
click at [243, 372] on span "5" at bounding box center [250, 370] width 26 height 26
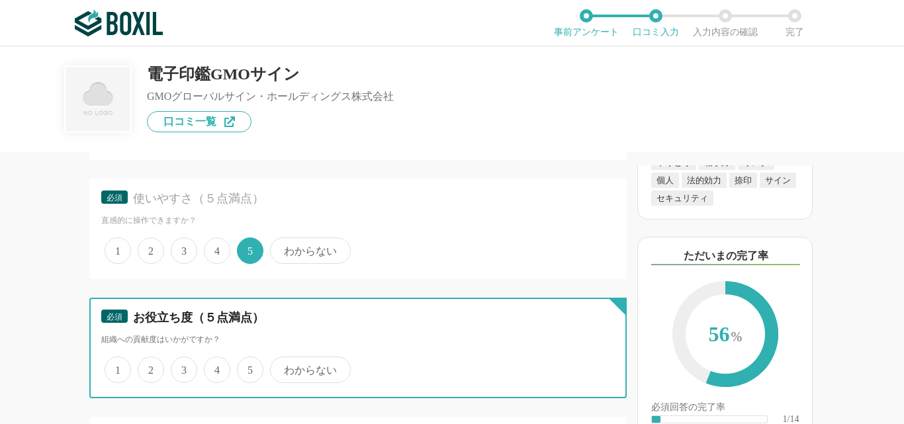
click at [243, 367] on input "5" at bounding box center [244, 363] width 9 height 9
radio input "true"
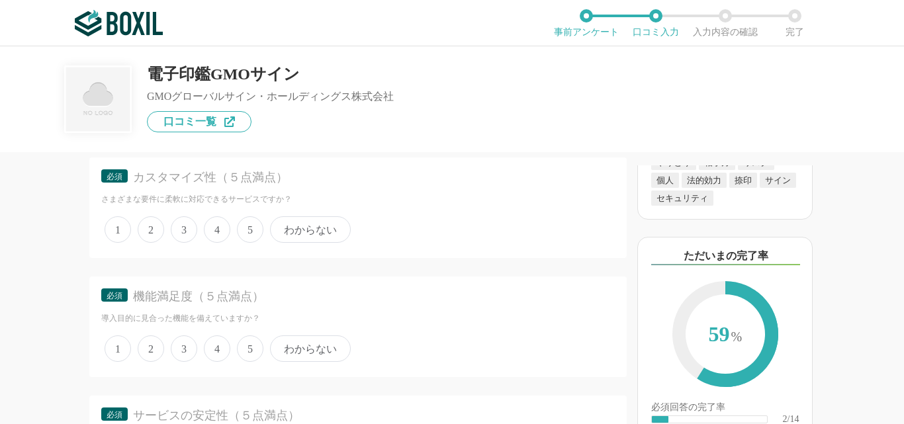
scroll to position [2300, 0]
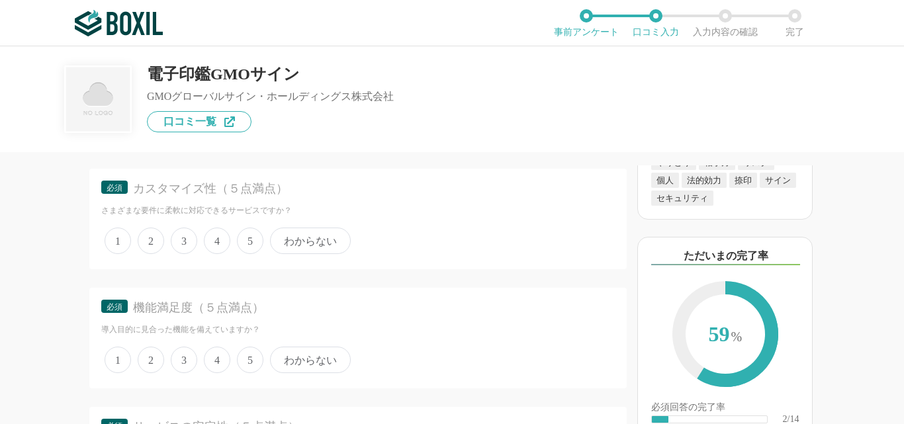
click at [258, 241] on span "5" at bounding box center [250, 241] width 26 height 26
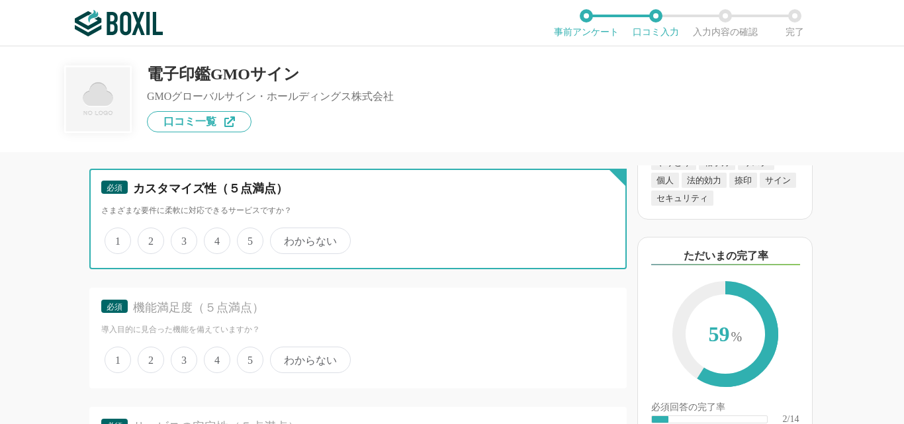
click at [249, 238] on input "5" at bounding box center [244, 234] width 9 height 9
radio input "true"
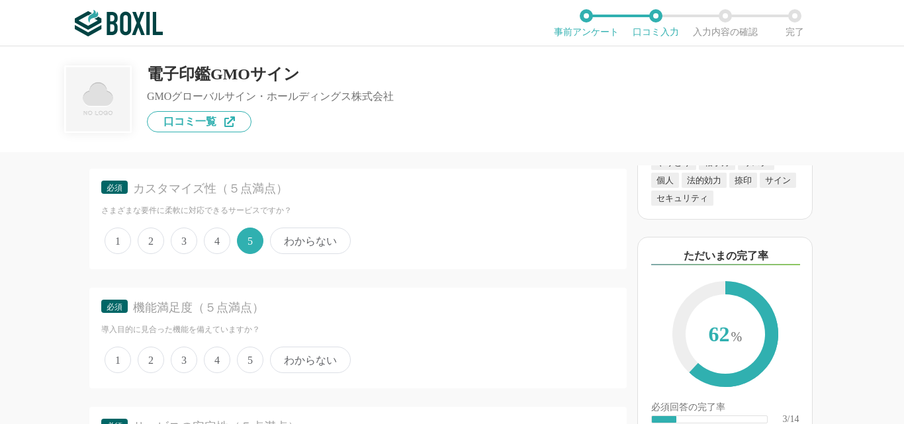
click at [245, 363] on span "5" at bounding box center [250, 360] width 26 height 26
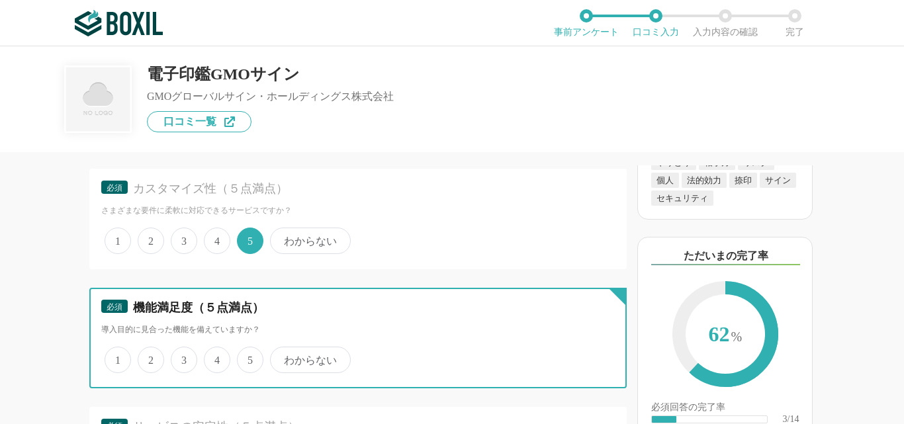
click at [245, 357] on input "5" at bounding box center [244, 353] width 9 height 9
radio input "true"
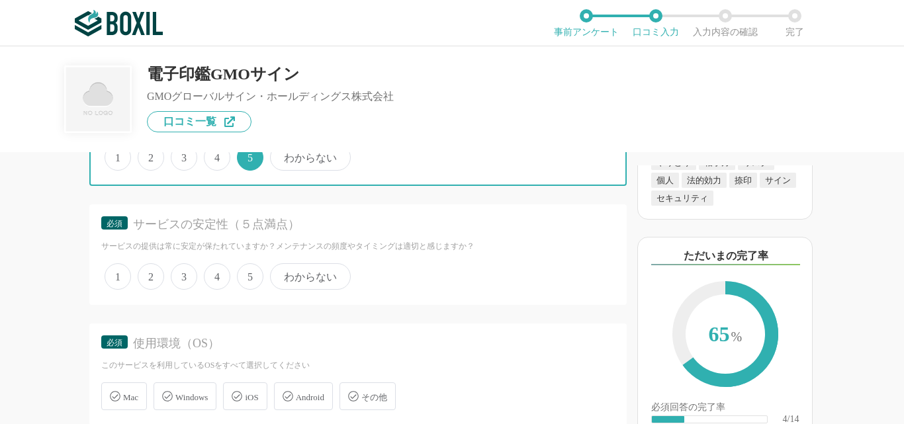
scroll to position [2560, 0]
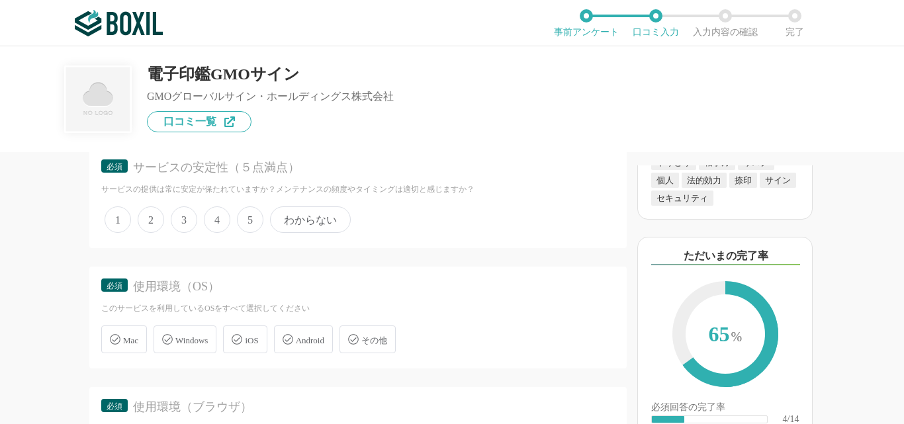
click at [256, 220] on span "5" at bounding box center [250, 219] width 26 height 26
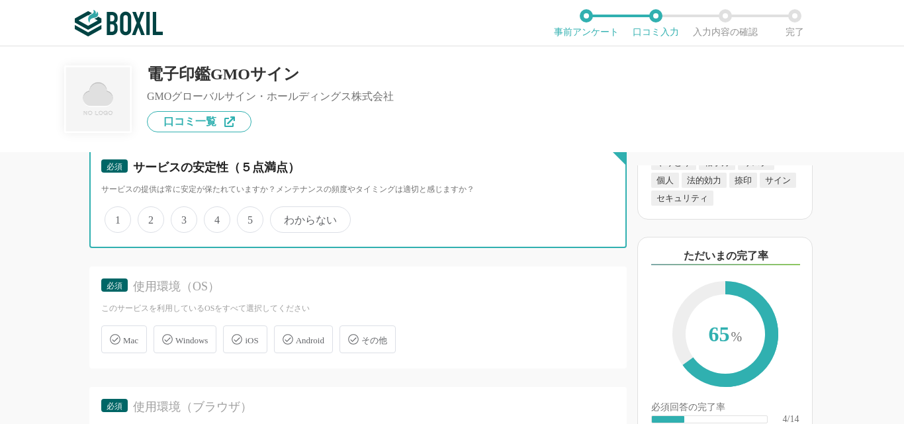
click at [249, 217] on input "5" at bounding box center [244, 212] width 9 height 9
radio input "true"
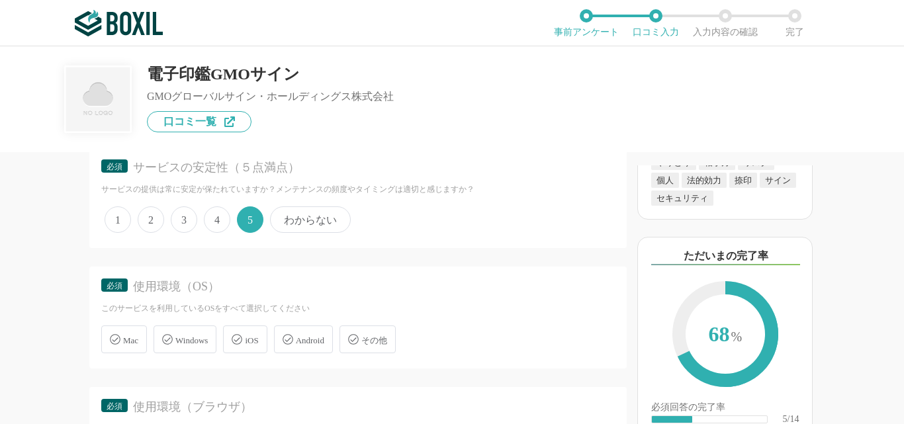
click at [208, 335] on span "Windows" at bounding box center [191, 340] width 32 height 10
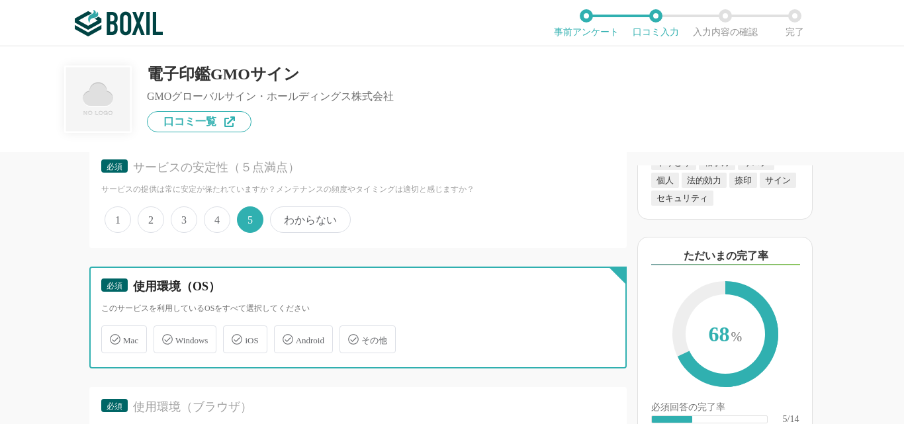
click at [165, 333] on input "Windows" at bounding box center [160, 331] width 9 height 9
checkbox input "true"
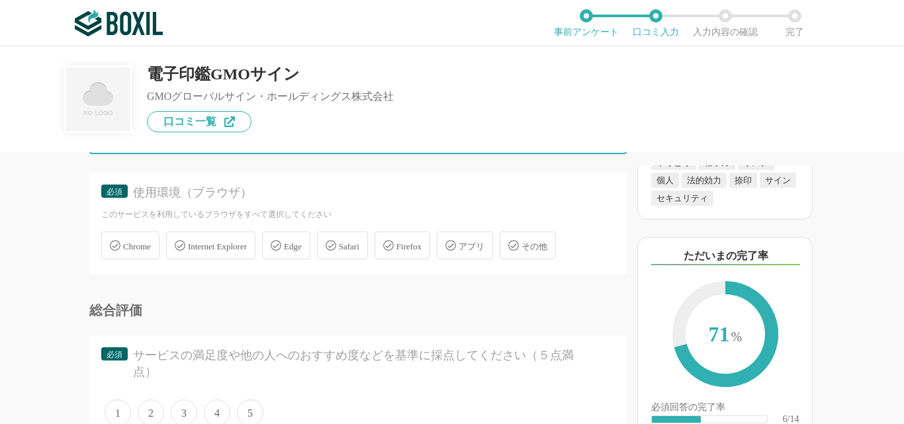
scroll to position [2830, 0]
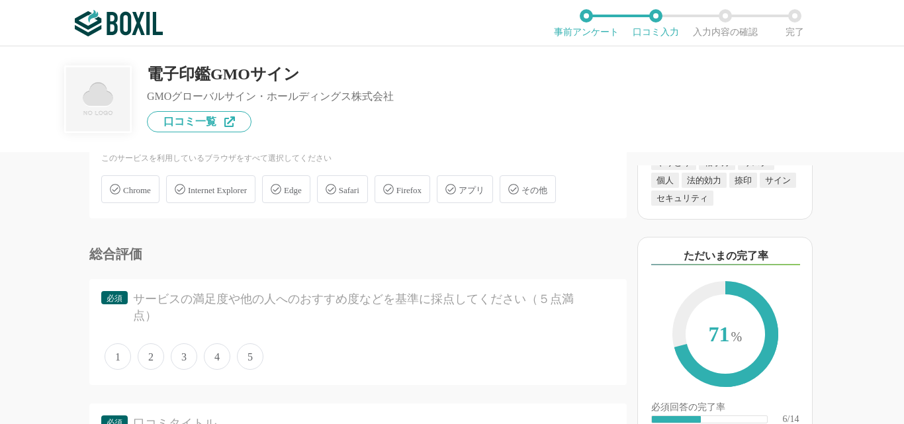
click at [124, 186] on span "Chrome" at bounding box center [137, 190] width 28 height 10
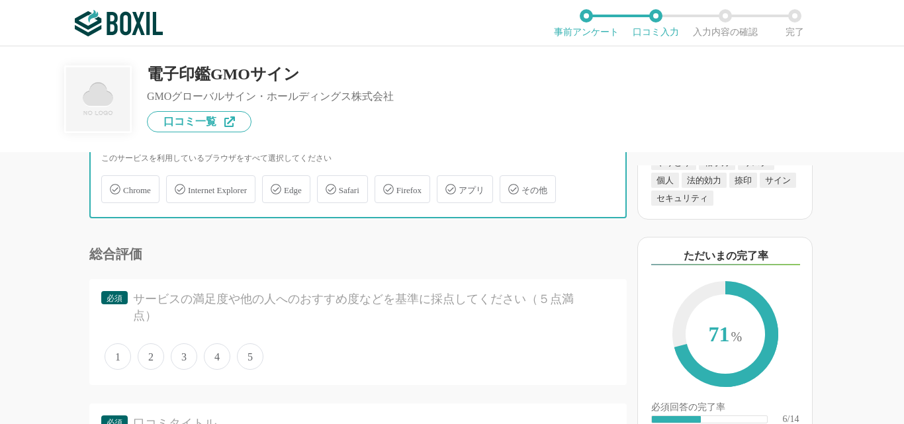
click at [112, 186] on input "Chrome" at bounding box center [108, 181] width 9 height 9
checkbox input "true"
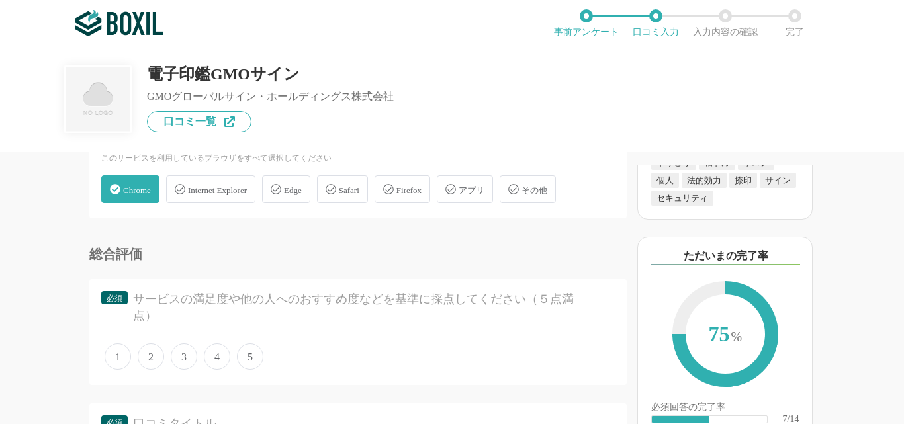
click at [239, 357] on span "5" at bounding box center [250, 356] width 26 height 26
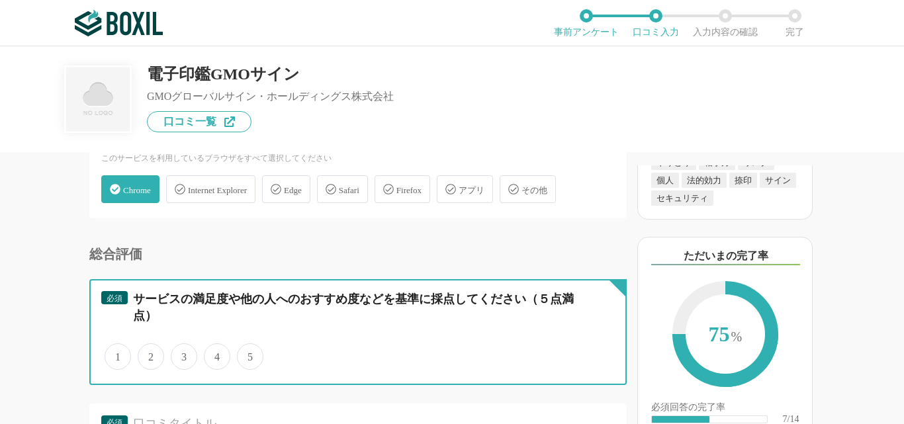
click at [240, 354] on input "5" at bounding box center [244, 349] width 9 height 9
radio input "true"
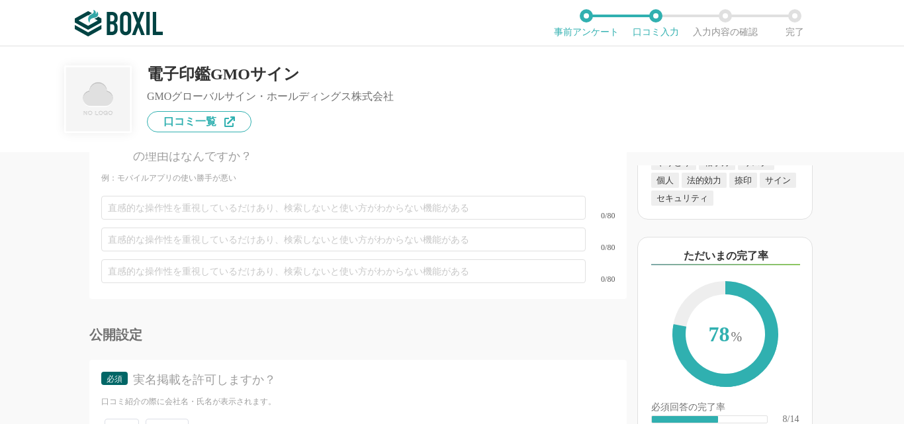
scroll to position [3946, 0]
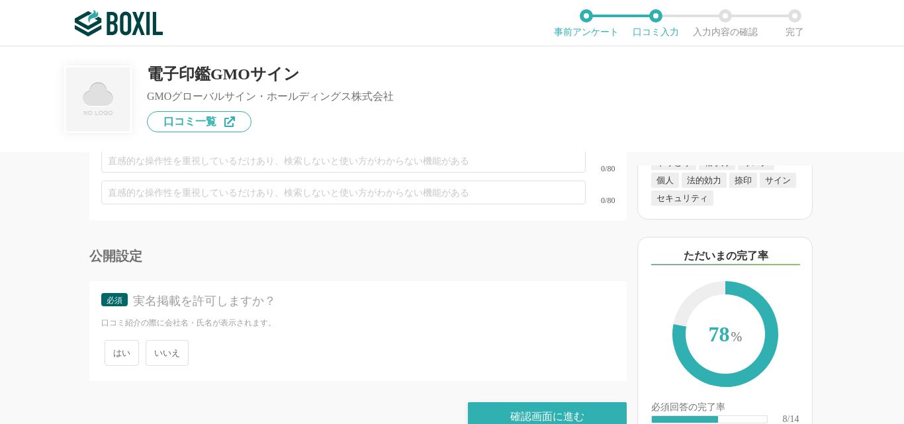
click at [155, 340] on span "いいえ" at bounding box center [167, 353] width 43 height 26
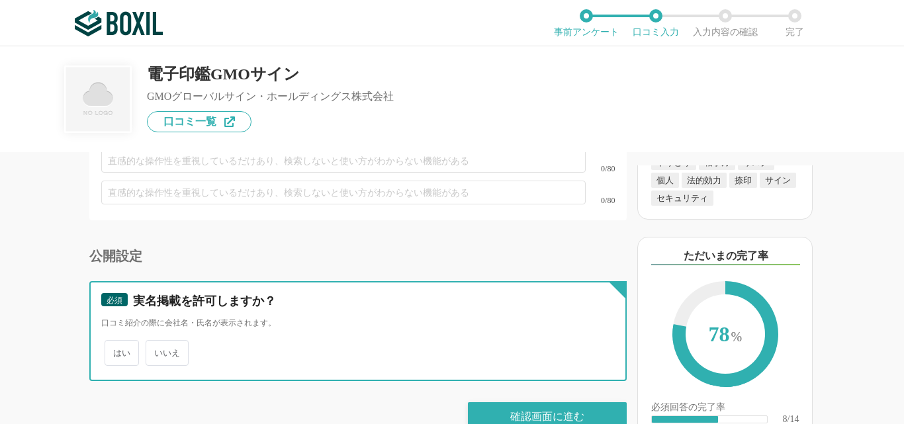
click at [155, 342] on input "いいえ" at bounding box center [153, 346] width 9 height 9
radio input "true"
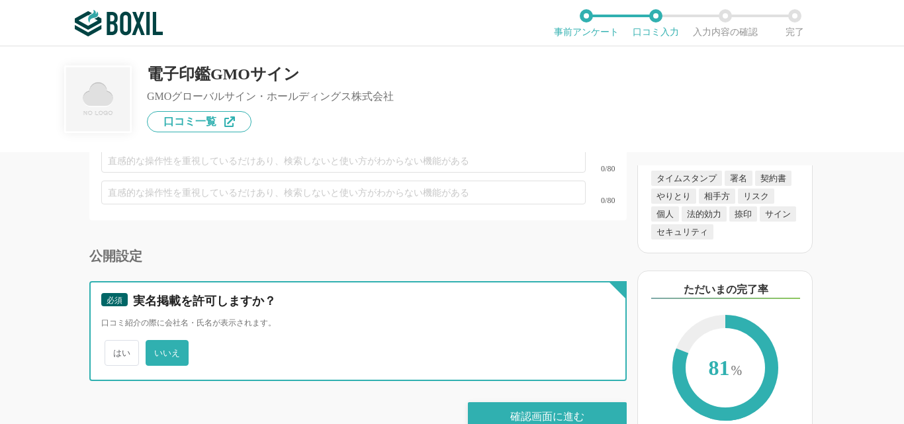
scroll to position [58, 0]
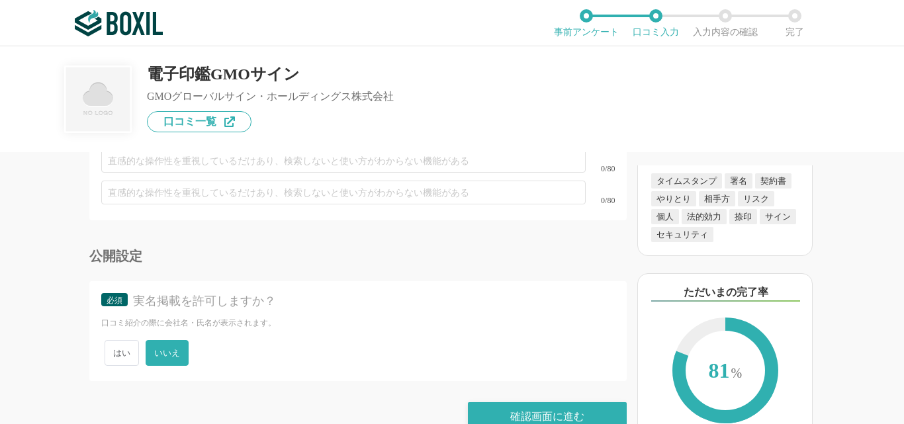
click at [630, 181] on div "以下のキーワードが含まれる口コミが読まれています タイムスタンプ 署名 契約書 やりとり 相手方 リスク 個人 法的効力 捺印 サイン セキュリティ ただいま…" at bounding box center [765, 294] width 277 height 259
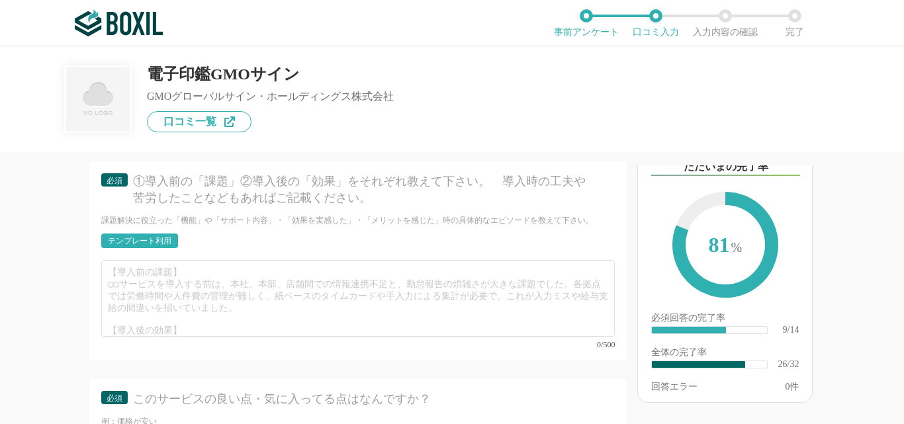
scroll to position [3381, 0]
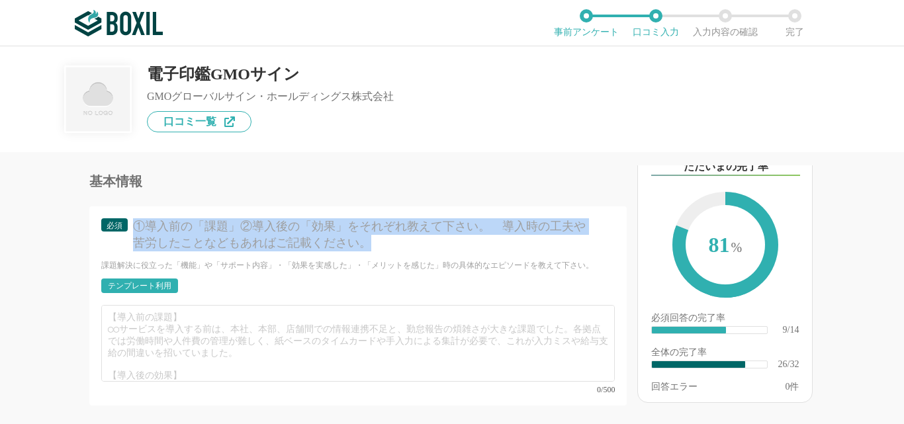
drag, startPoint x: 135, startPoint y: 217, endPoint x: 381, endPoint y: 239, distance: 247.1
click at [381, 239] on div "①導入前の「課題」②導入後の「効果」をそれぞれ教えて下さい。　導入時の工夫や苦労したことなどもあればご記載ください。" at bounding box center [364, 234] width 462 height 33
copy div "①導入前の「課題」②導入後の「効果」をそれぞれ教えて下さい。　導入時の工夫や苦労したことなどもあればご記載ください。"
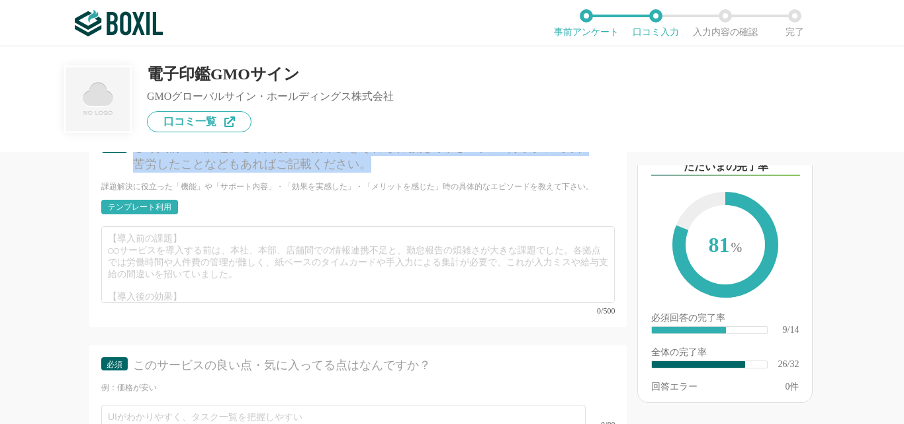
scroll to position [3494, 0]
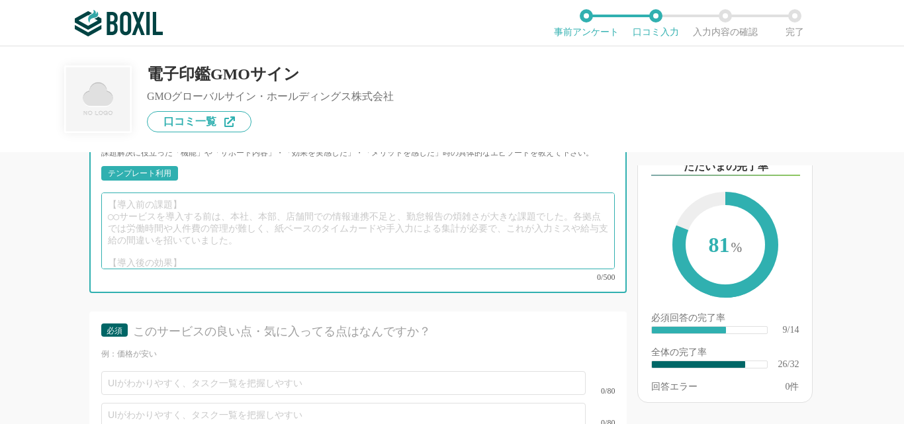
click at [165, 196] on textarea at bounding box center [357, 231] width 513 height 77
paste textarea "紙での契約業務がオンラインに移行し、スピード・コスト・セキュリティすべての面で大きく改善しました。社内外ともにスムーズなやりとりができ、今ではなくてはならない…"
type textarea "紙での契約業務がオンラインに移行し、スピード・コスト・セキュリティすべての面で大きく改善しました。社内外ともにスムーズなやりとりができ、今ではなくてはならない…"
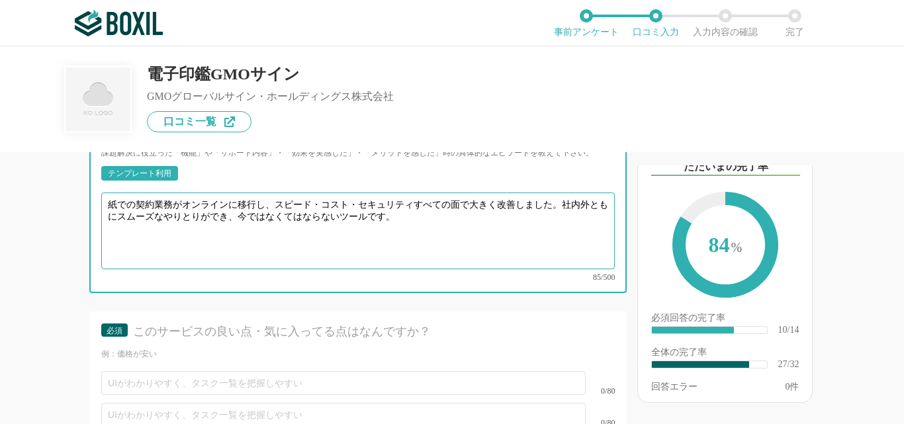
drag, startPoint x: 411, startPoint y: 209, endPoint x: 98, endPoint y: 192, distance: 314.1
click at [98, 192] on div "必須 ①導入前の「課題」②導入後の「効果」をそれぞれ教えて下さい。　導入時の工夫や苦労したことなどもあればご記載ください。 課題解決に役立った「機能」や「サポ…" at bounding box center [357, 193] width 537 height 199
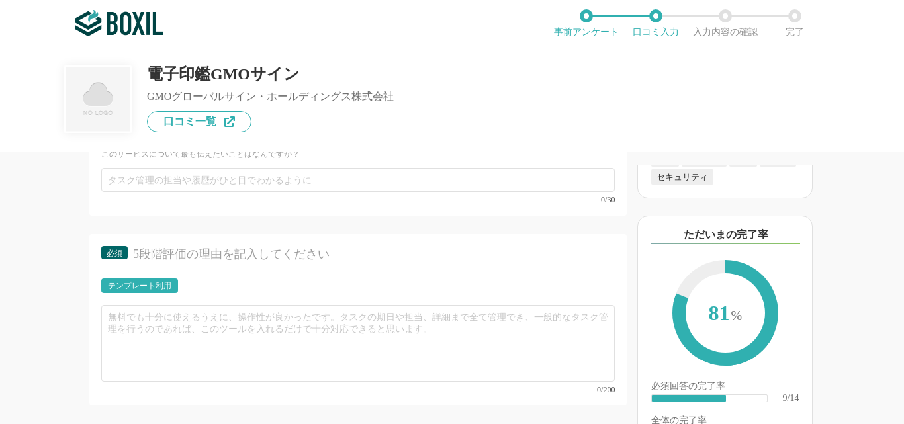
scroll to position [3166, 0]
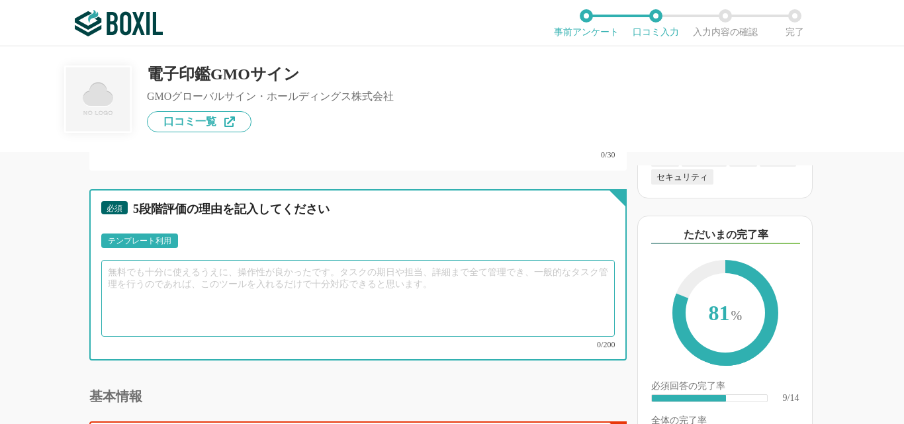
click at [157, 277] on textarea at bounding box center [357, 298] width 513 height 77
paste textarea "紙での契約業務がオンラインに移行し、スピード・コスト・セキュリティすべての面で大きく改善しました。社内外ともにスムーズなやりとりができ、今ではなくてはならない…"
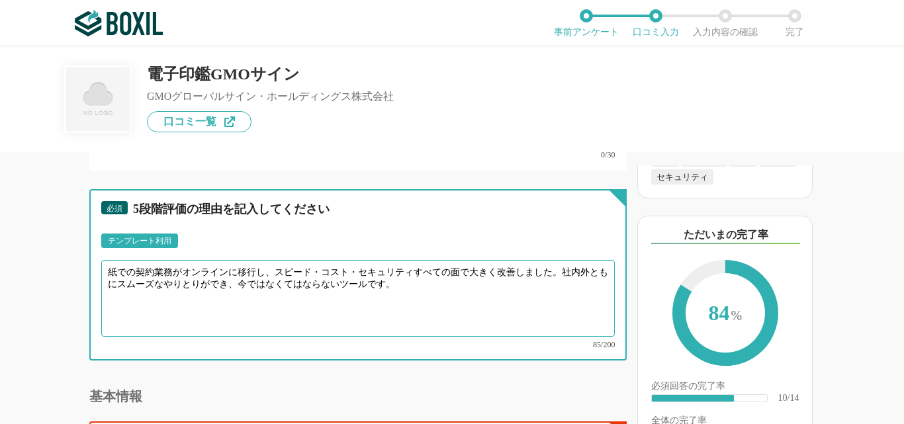
click at [257, 281] on textarea "紙での契約業務がオンラインに移行し、スピード・コスト・セキュリティすべての面で大きく改善しました。社内外ともにスムーズなやりとりができ、今ではなくてはならない…" at bounding box center [357, 298] width 513 height 77
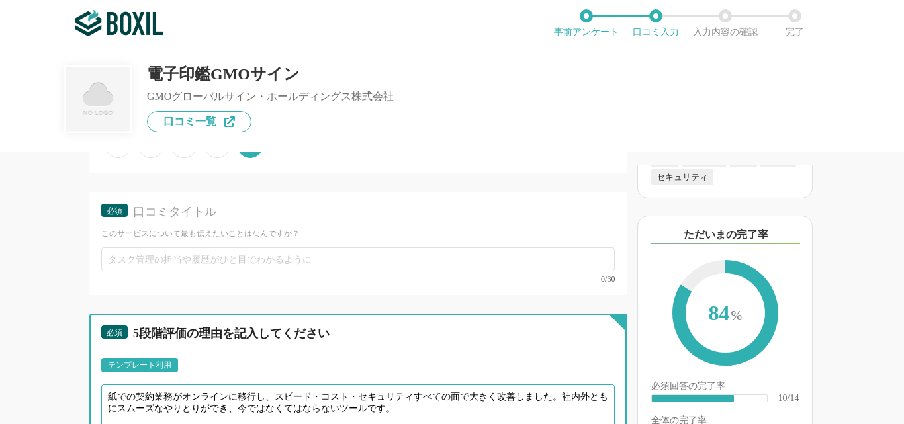
type textarea "紙での契約業務がオンラインに移行し、スピード・コスト・セキュリティすべての面で大きく改善しました。社内外ともにスムーズなやりとりができ、今ではなくてはならない…"
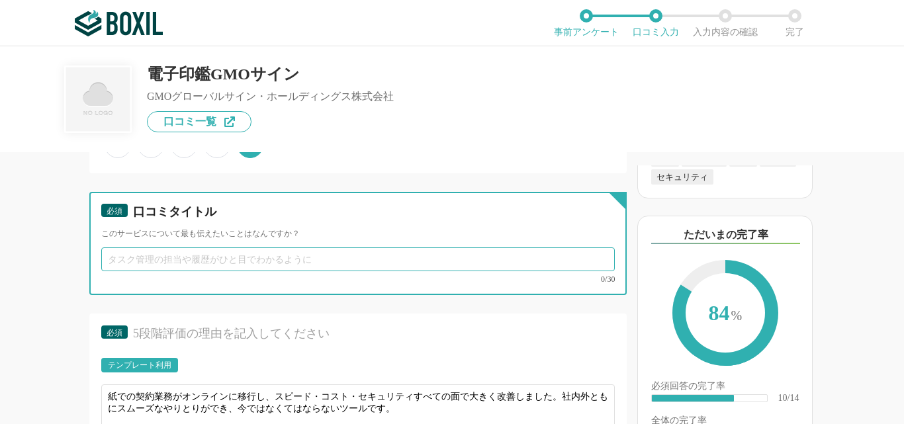
click at [232, 259] on input "text" at bounding box center [357, 259] width 513 height 24
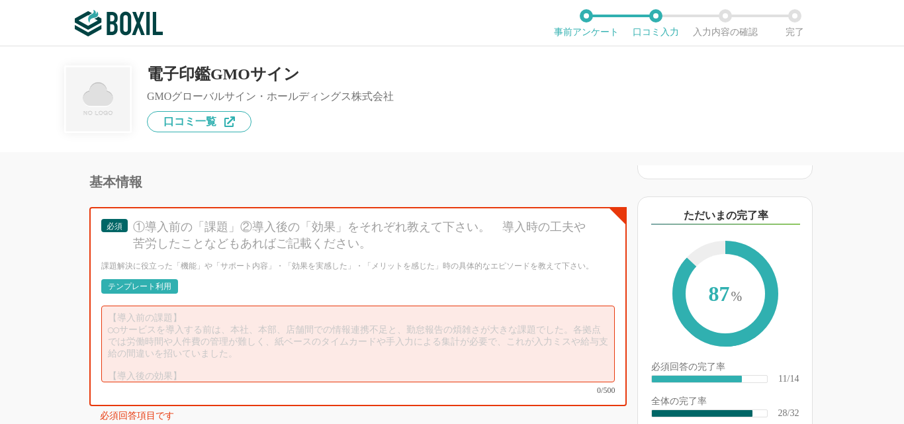
scroll to position [3449, 0]
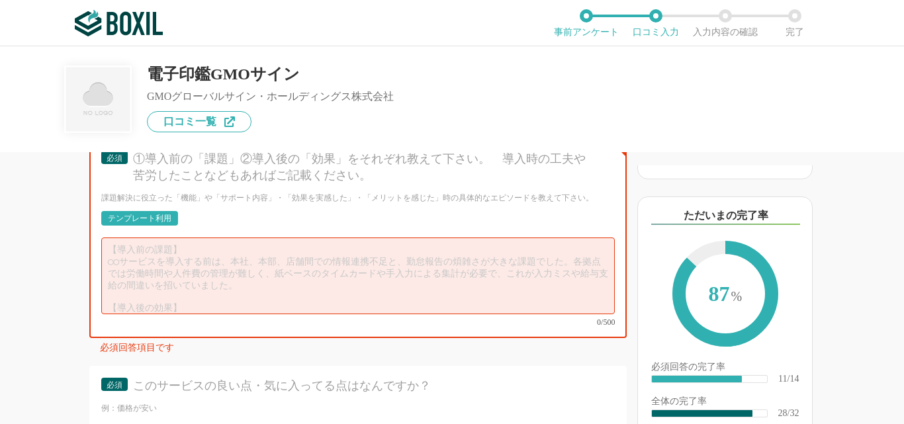
type input "契約に関わる業務が全て効率化できました"
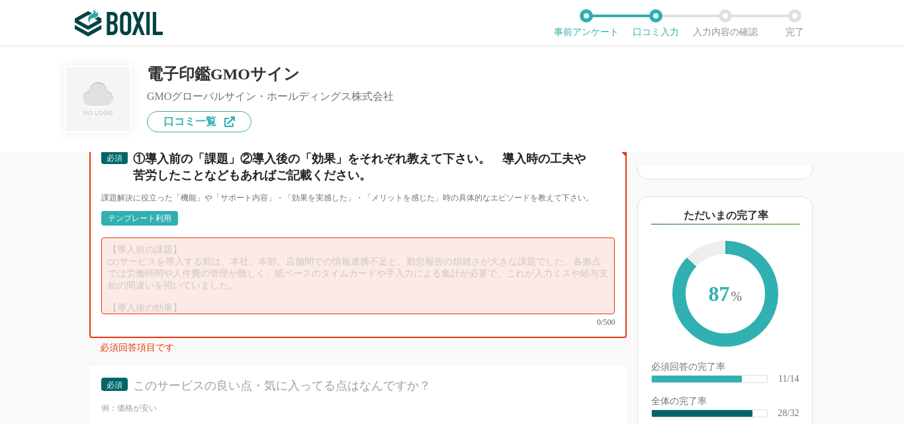
click at [169, 248] on textarea at bounding box center [357, 276] width 513 height 77
paste textarea "① lore「ip」 dolors・am・consecteturadipi elitseddoeiusm、temporincididuntutlaboree …"
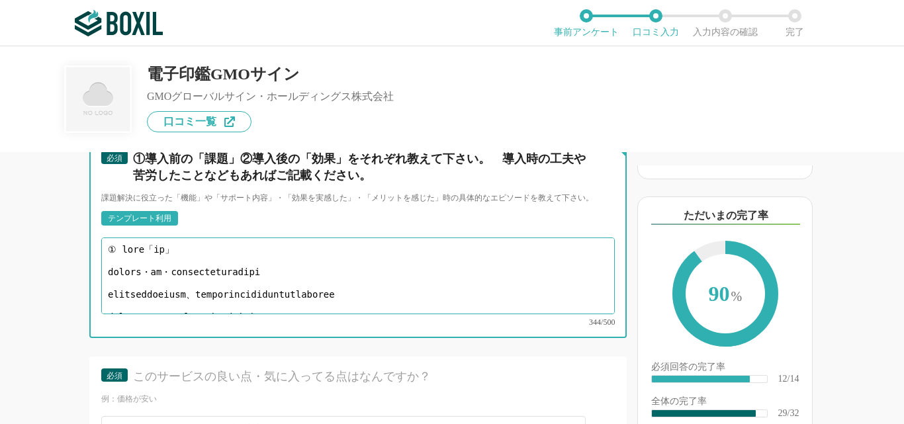
scroll to position [174, 0]
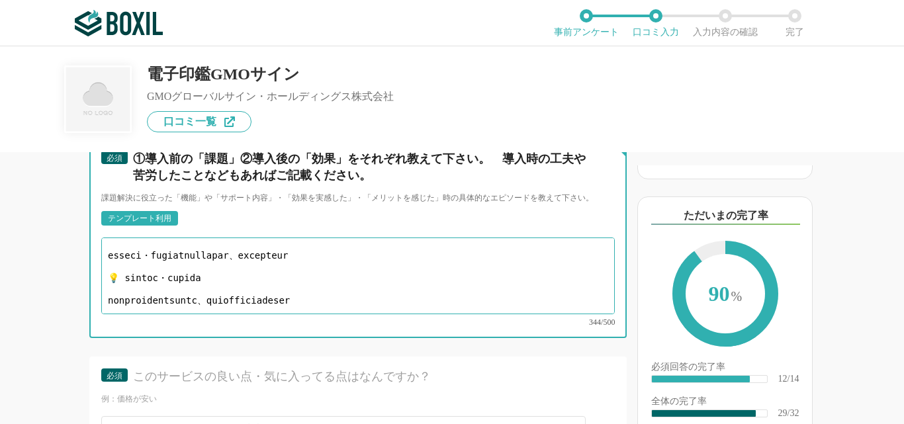
click at [108, 238] on textarea at bounding box center [357, 276] width 513 height 77
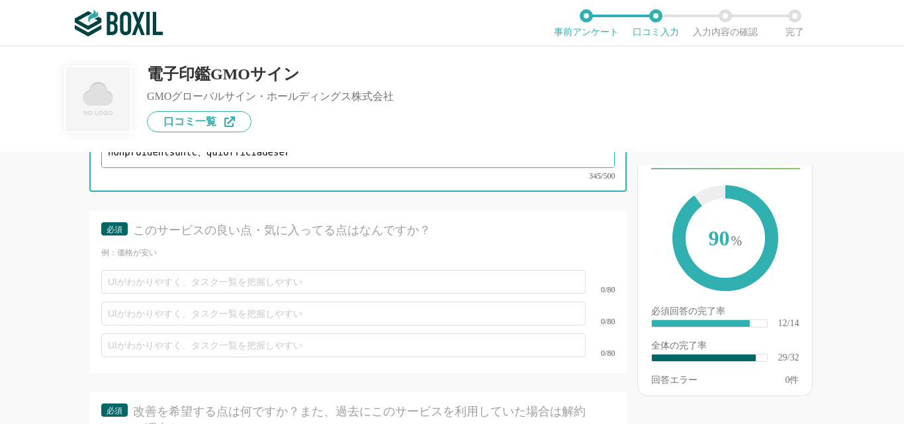
scroll to position [3584, 0]
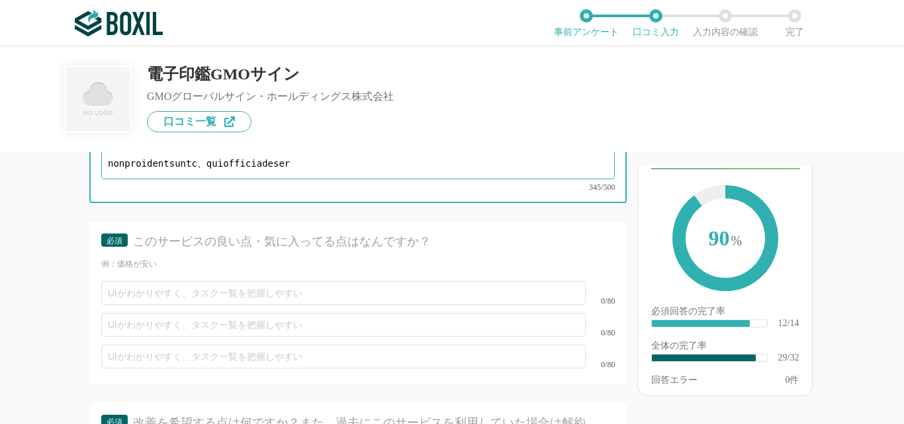
type textarea "① lore「ip」 dolors・am・consecteturadipi elitseddoeiusm、temporincididuntutlaboree …"
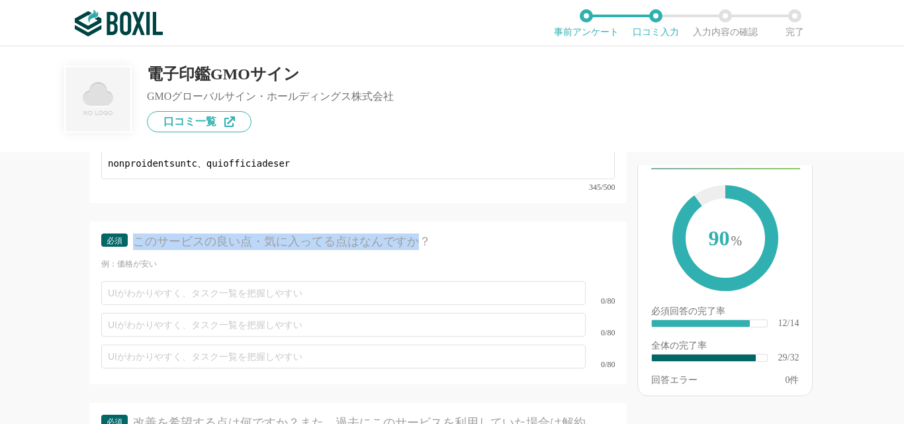
drag, startPoint x: 422, startPoint y: 228, endPoint x: 138, endPoint y: 230, distance: 284.5
click at [137, 234] on div "このサービスの良い点・気に入ってる点はなんですか？" at bounding box center [364, 242] width 462 height 17
copy div "このサービスの良い点・気に入ってる点はなんですか"
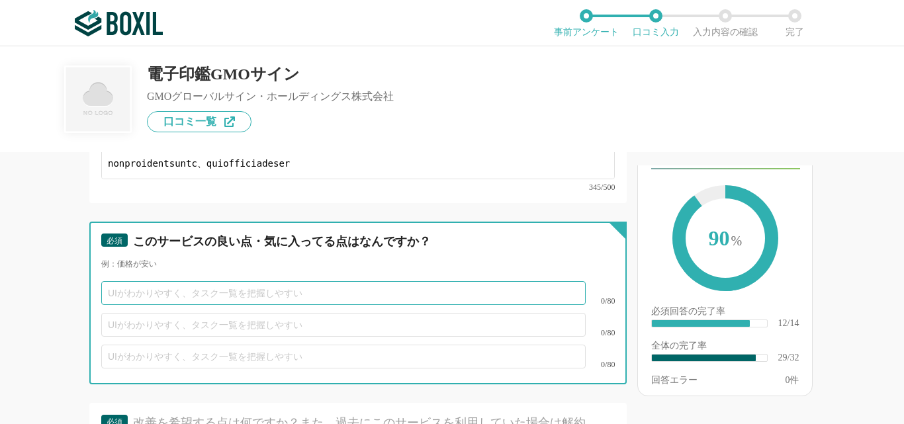
click at [188, 281] on input "text" at bounding box center [343, 293] width 484 height 24
paste input "契約締結がオンラインで完結し、スピードが大幅にアップする"
type input "契約締結がオンラインで完結し、スピードが大幅にアップする"
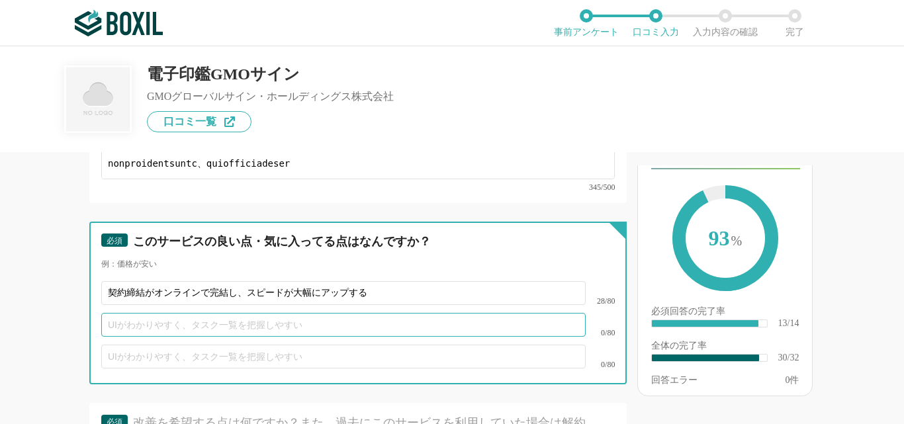
click at [181, 313] on input "text" at bounding box center [343, 325] width 484 height 24
paste input "印紙・郵送・紙のコストを削減できる"
type input "印紙・郵送・紙のコストを削減できる"
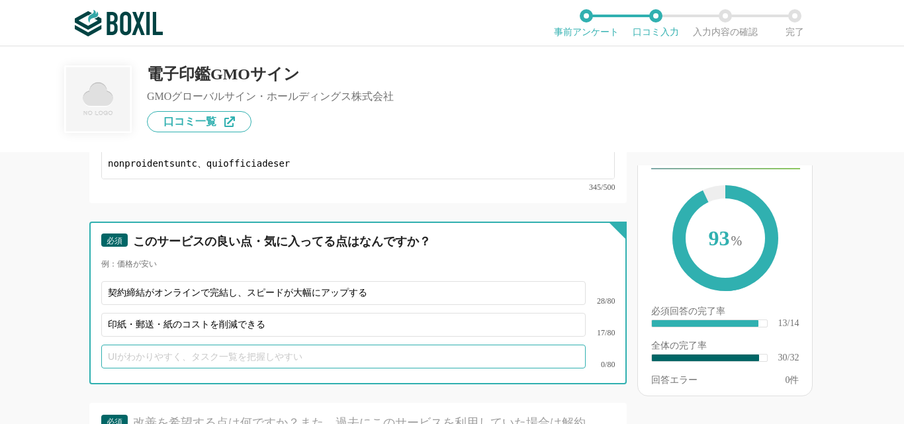
click at [168, 350] on input "text" at bounding box center [343, 357] width 484 height 24
click at [226, 348] on input "text" at bounding box center [343, 357] width 484 height 24
paste input "UIがシンプルで操作がわかりやすく、誰でもすぐに使える"
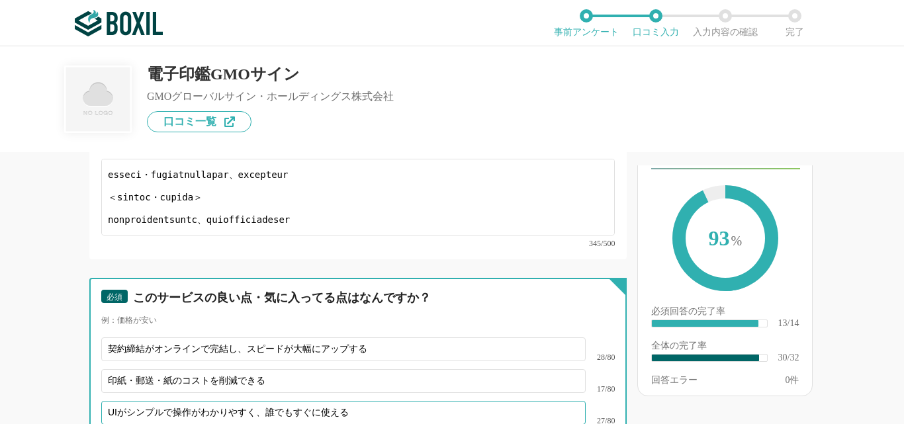
scroll to position [3674, 0]
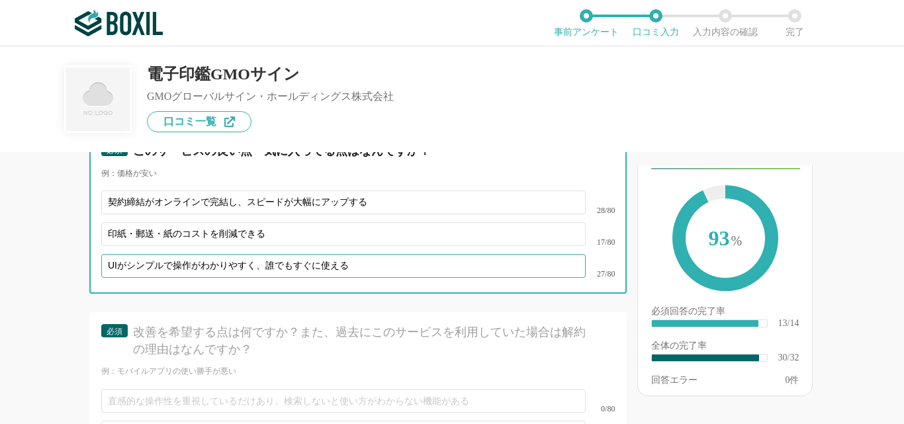
type input "UIがシンプルで操作がわかりやすく、誰でもすぐに使える"
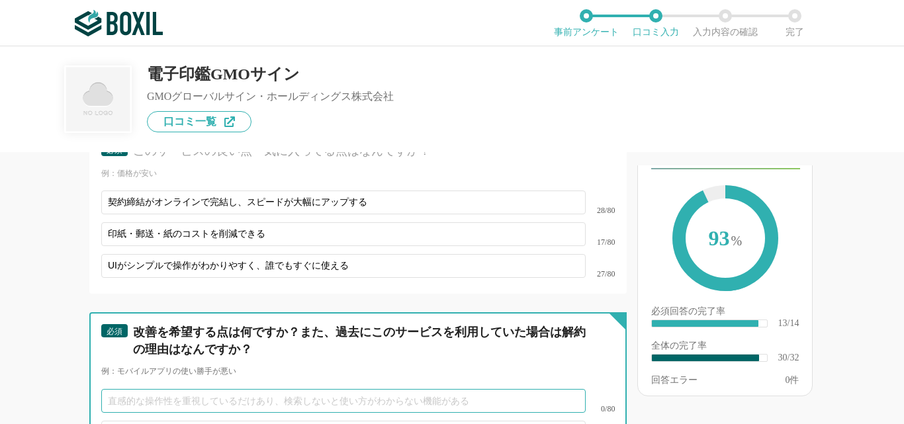
click at [177, 389] on input "text" at bounding box center [343, 401] width 484 height 24
paste input "契約先によっては電子契約に不慣れなケースがあり、初期の説明や案内に少し手間がかかった点。"
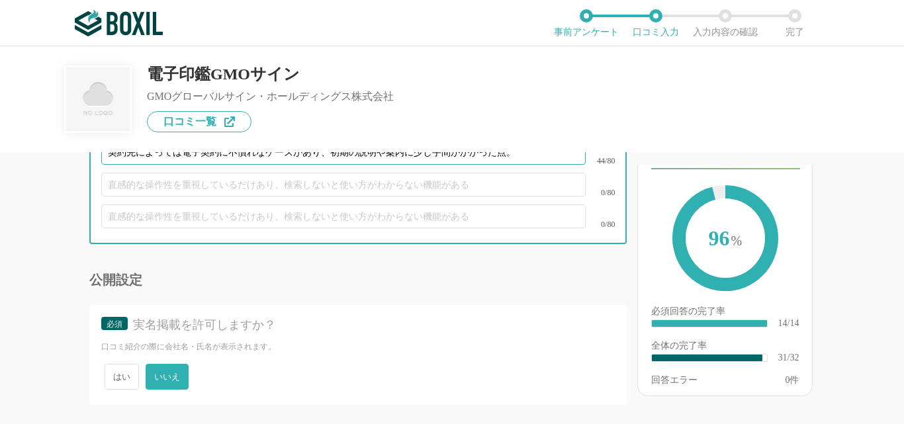
scroll to position [3957, 0]
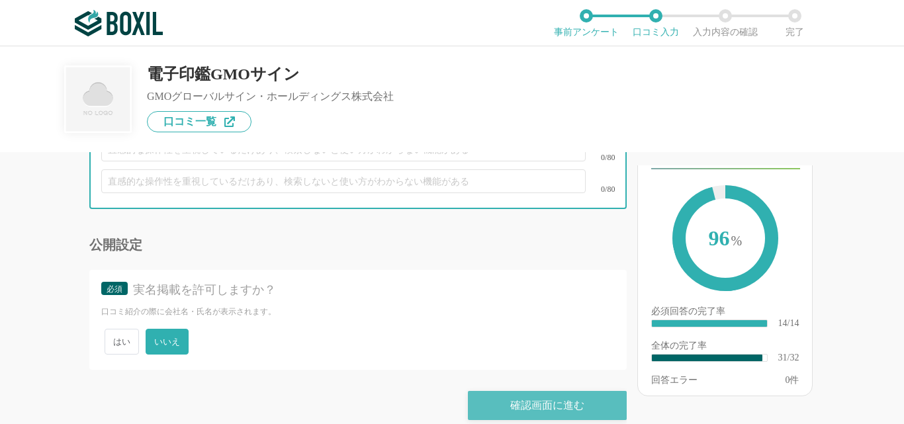
type input "契約先によっては電子契約に不慣れなケースがあり、初期の説明や案内に少し手間がかかった点。"
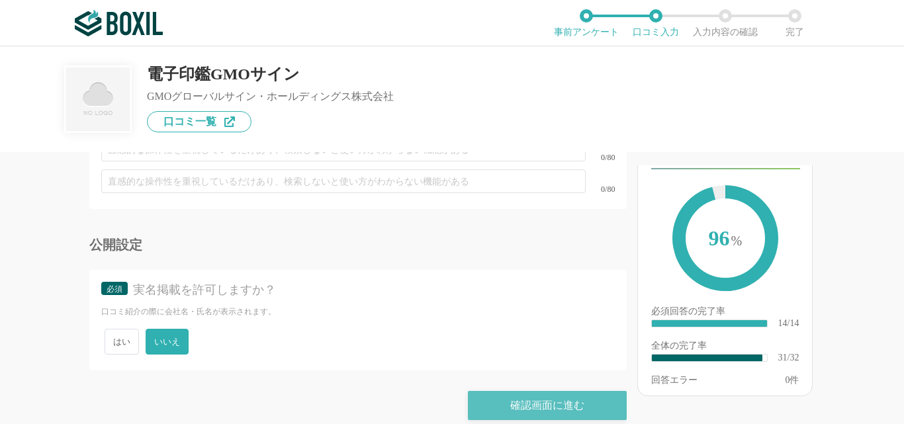
click at [564, 395] on div "確認画面に進む" at bounding box center [547, 405] width 159 height 29
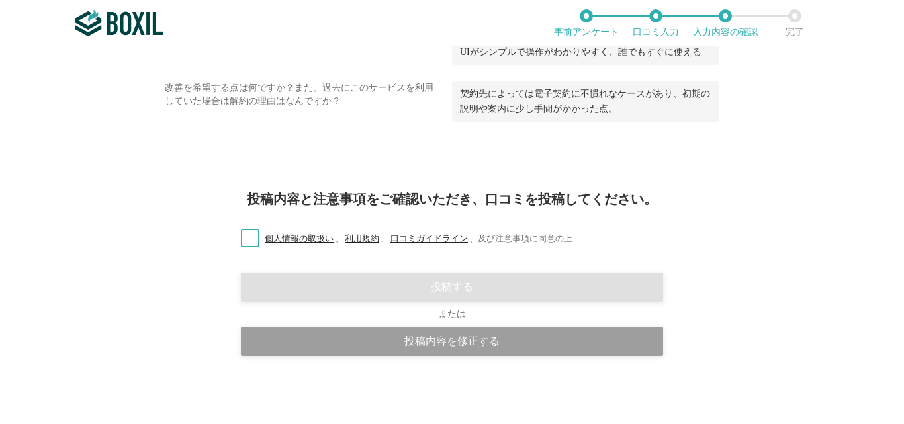
scroll to position [2065, 0]
click at [239, 246] on label "個人情報の取扱い 、 利用規約 、 口コミガイドライン 、 及び注意事項に同意の上" at bounding box center [401, 239] width 342 height 14
click at [0, 0] on input "個人情報の取扱い 、 利用規約 、 口コミガイドライン 、 及び注意事項に同意の上" at bounding box center [0, 0] width 0 height 0
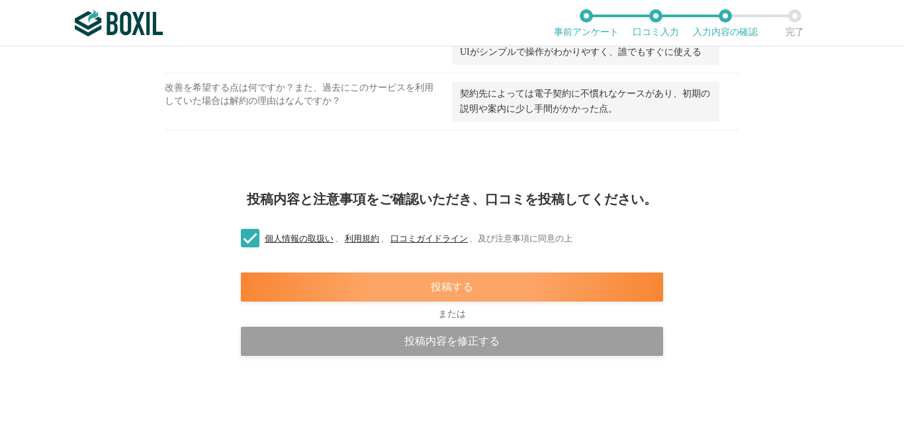
click at [392, 302] on div "投稿する" at bounding box center [452, 287] width 422 height 29
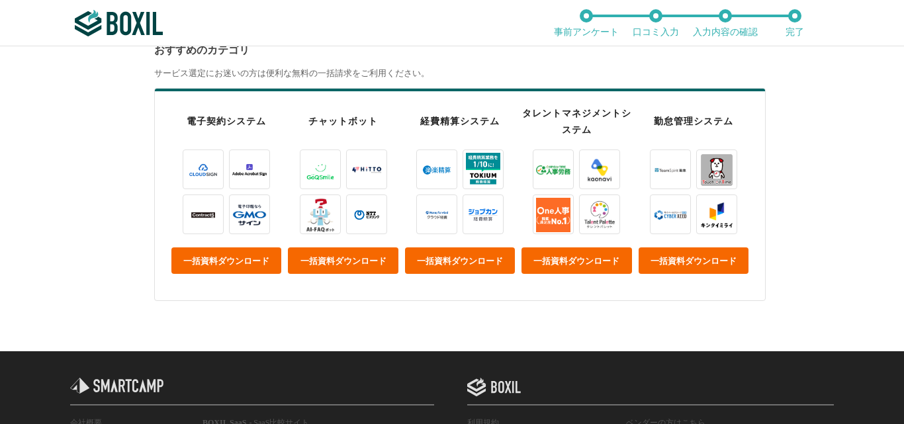
scroll to position [482, 0]
